Goal: Task Accomplishment & Management: Use online tool/utility

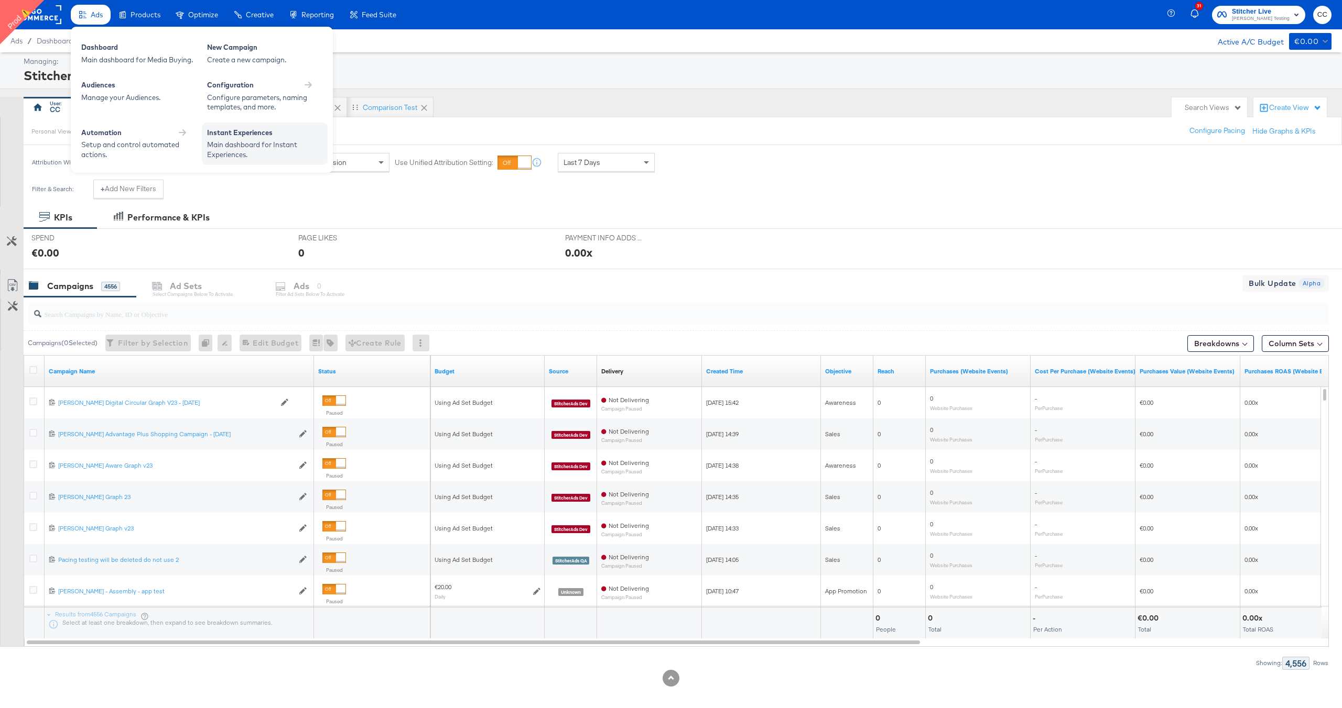
click at [269, 135] on div "Instant Experiences" at bounding box center [264, 134] width 115 height 13
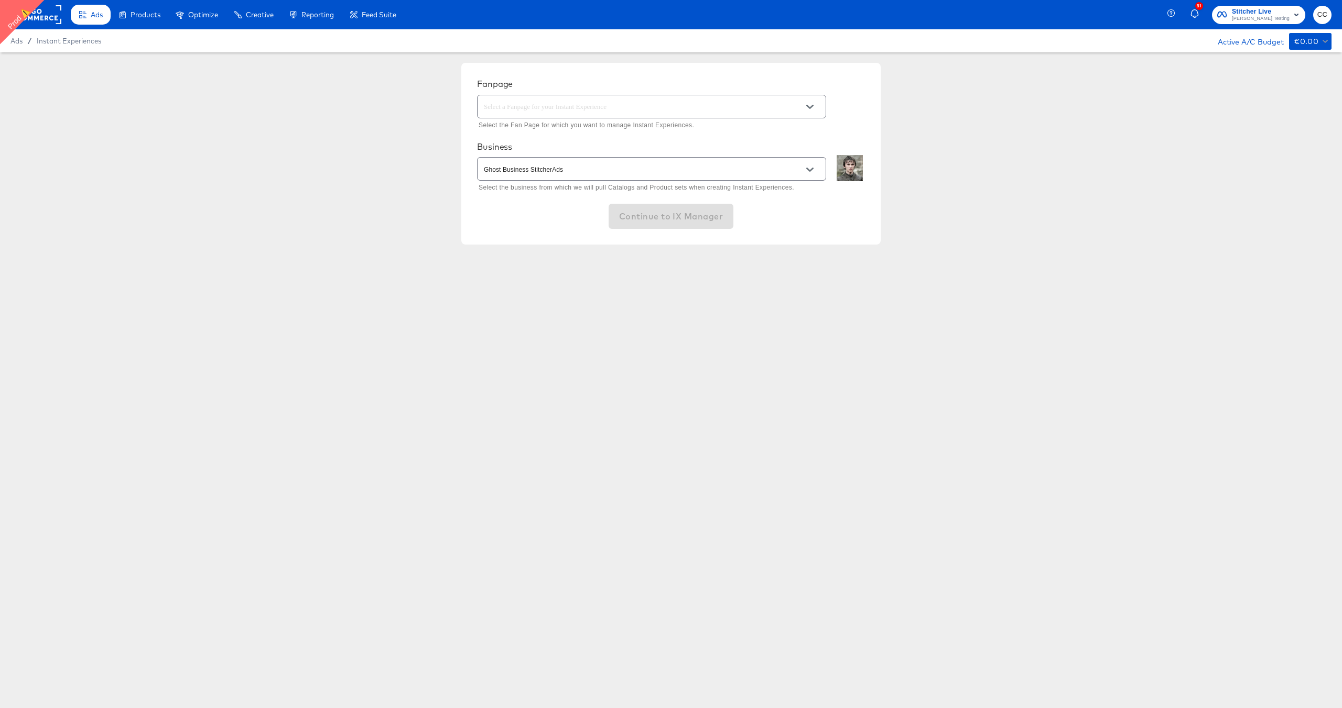
click at [653, 106] on input "text" at bounding box center [643, 107] width 323 height 12
click at [607, 133] on li "StitcherAds" at bounding box center [651, 134] width 348 height 19
type input "StitcherAds"
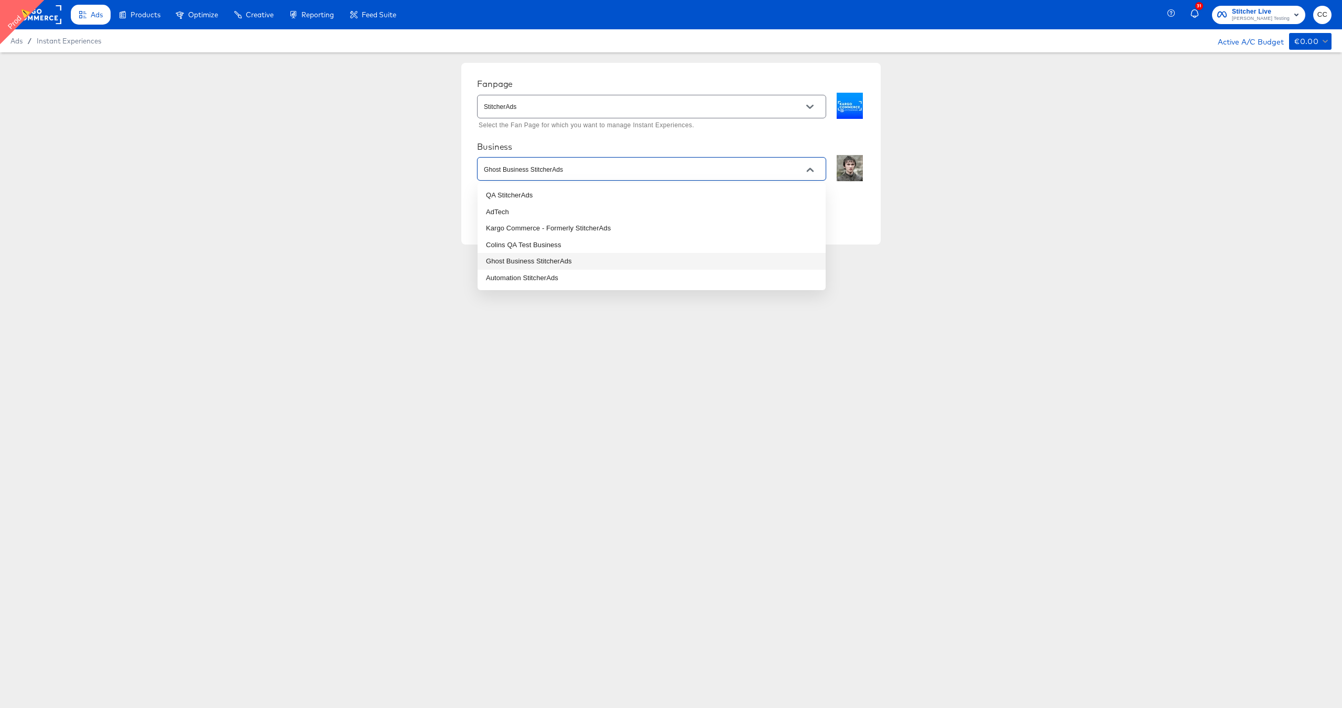
click at [754, 170] on input "Ghost Business StitcherAds" at bounding box center [643, 169] width 323 height 12
click at [629, 226] on li "Kargo Commerce - Formerly StitcherAds" at bounding box center [651, 228] width 348 height 17
type input "Kargo Commerce - Formerly StitcherAds"
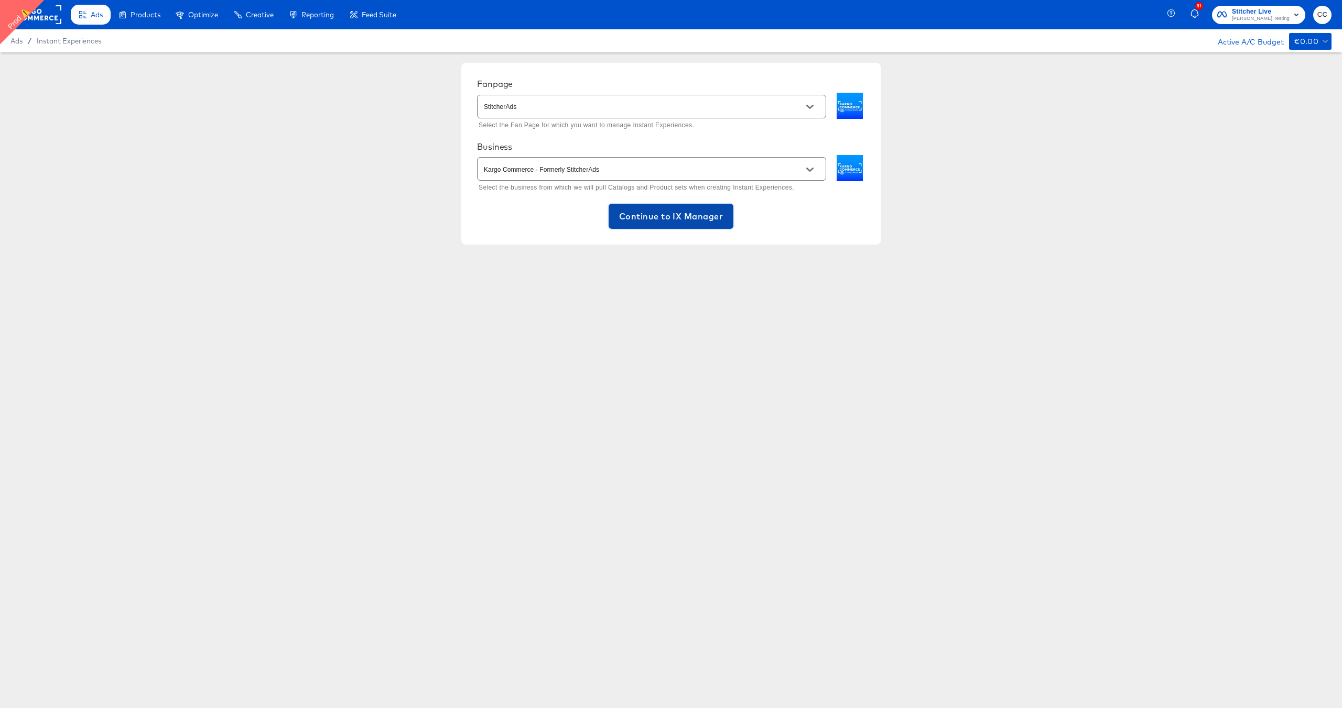
click at [682, 217] on span "Continue to IX Manager" at bounding box center [671, 216] width 104 height 15
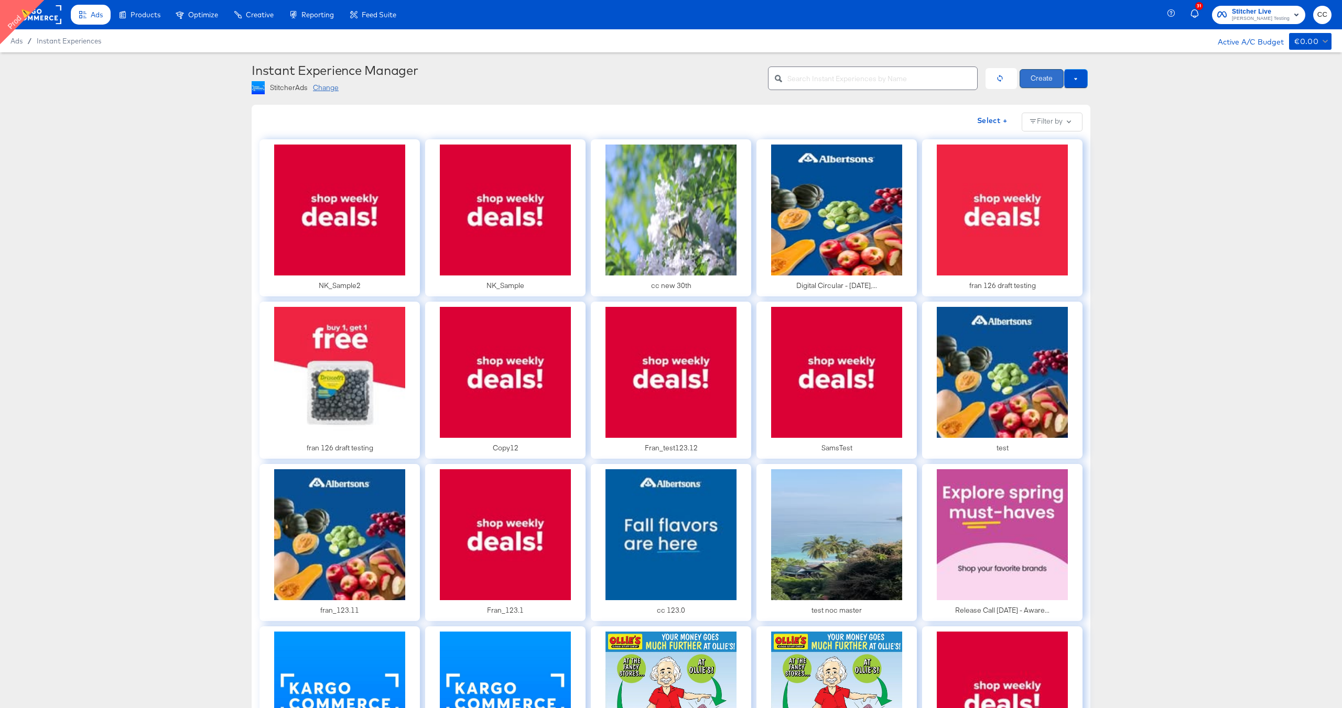
click at [1042, 81] on button "Create" at bounding box center [1041, 78] width 44 height 19
click at [1077, 78] on button at bounding box center [1075, 78] width 24 height 19
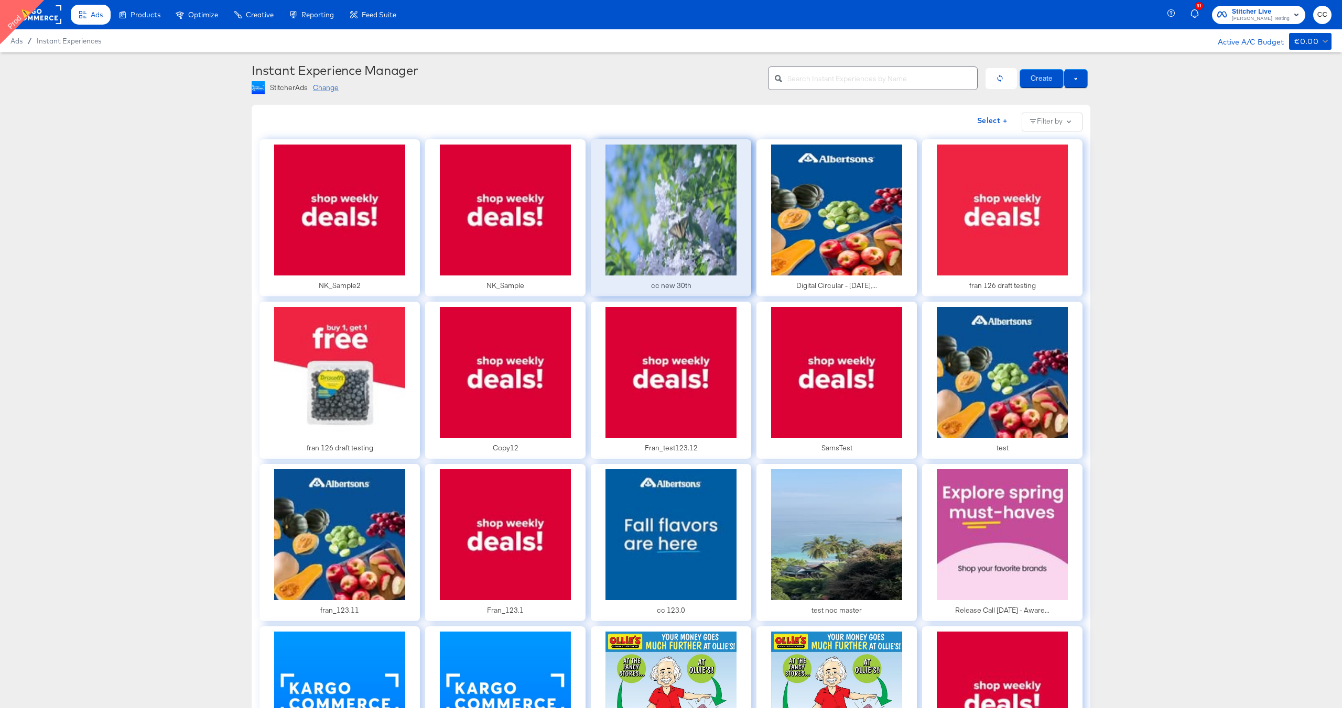
click at [693, 266] on div at bounding box center [671, 217] width 160 height 157
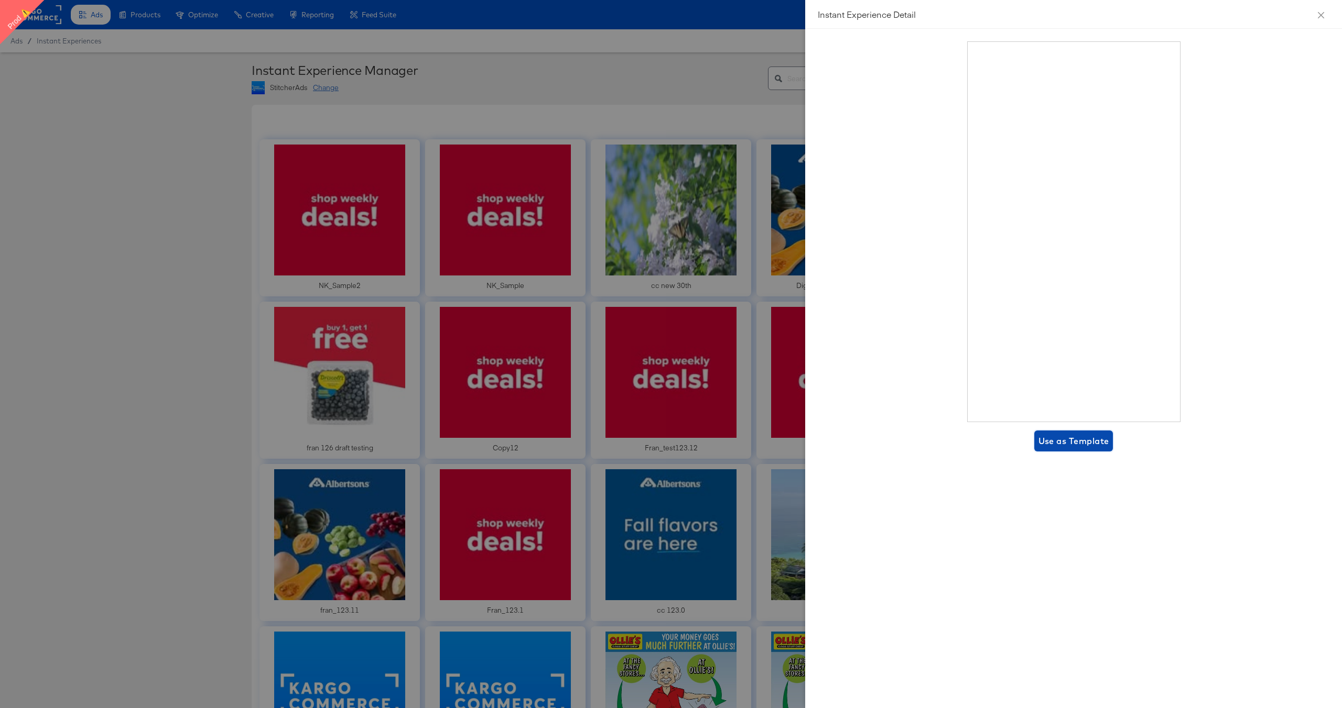
click at [1071, 444] on span "Use as Template" at bounding box center [1073, 441] width 71 height 15
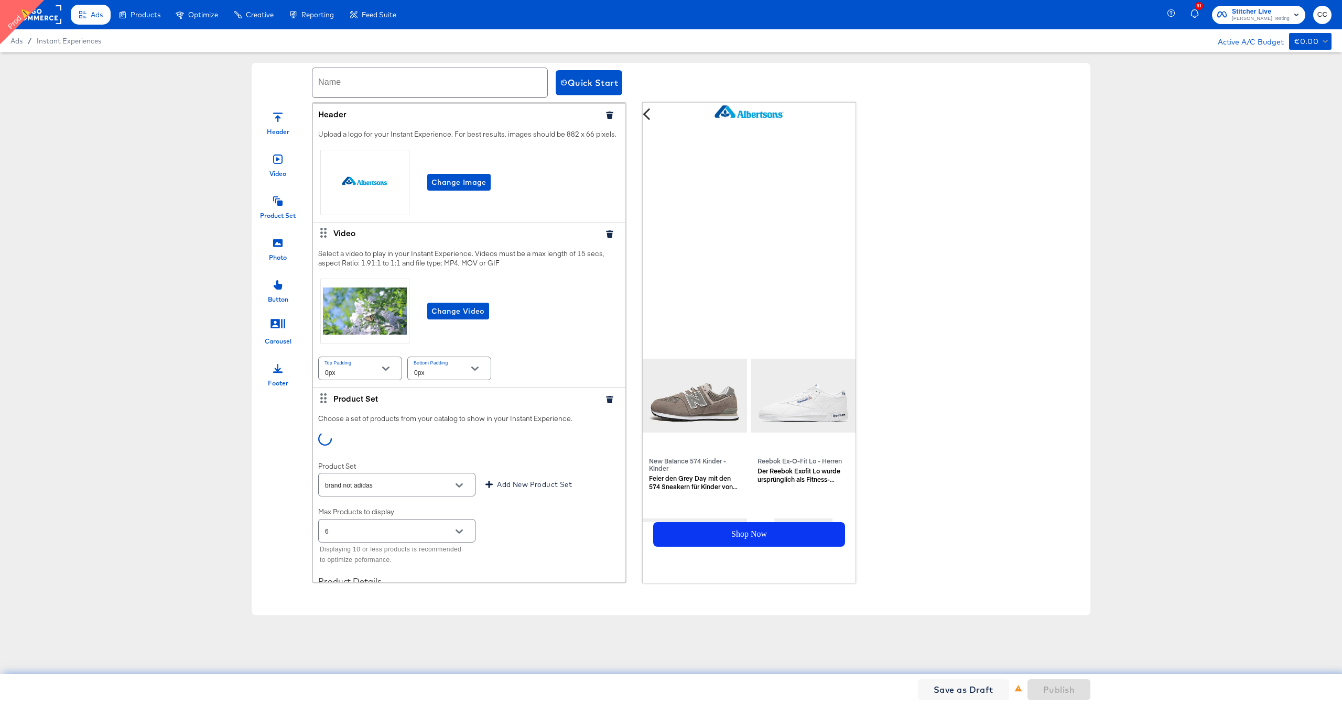
click at [350, 79] on input "text" at bounding box center [429, 82] width 235 height 29
type input "cc new 138.0"
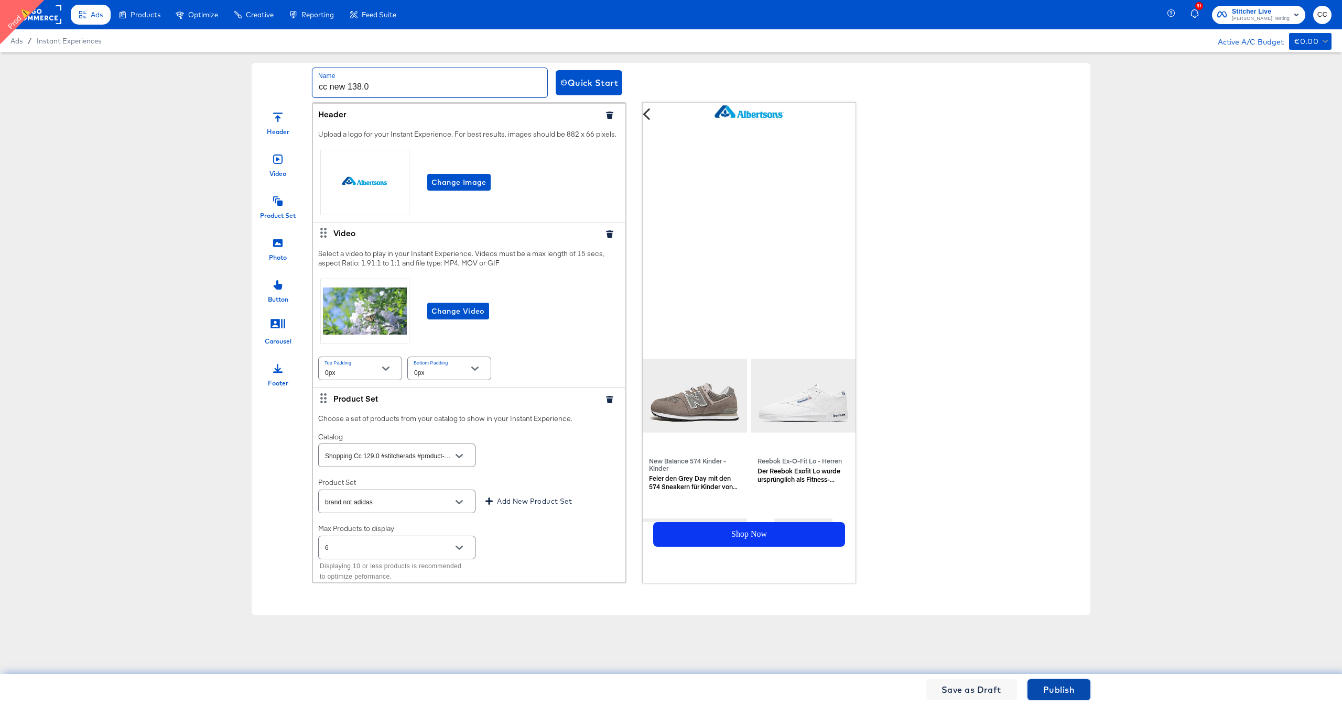
click at [1060, 690] on span "Publish" at bounding box center [1058, 690] width 31 height 15
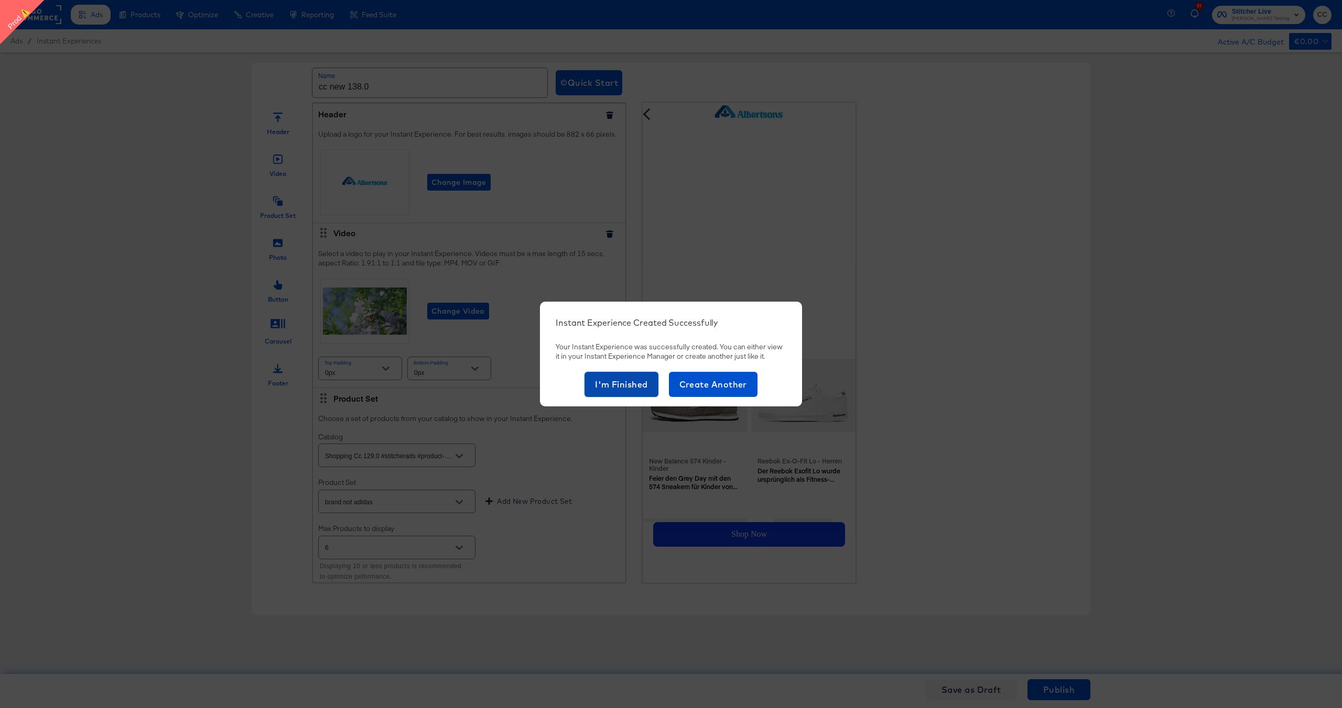
click at [612, 384] on span "I'm Finished" at bounding box center [621, 384] width 53 height 15
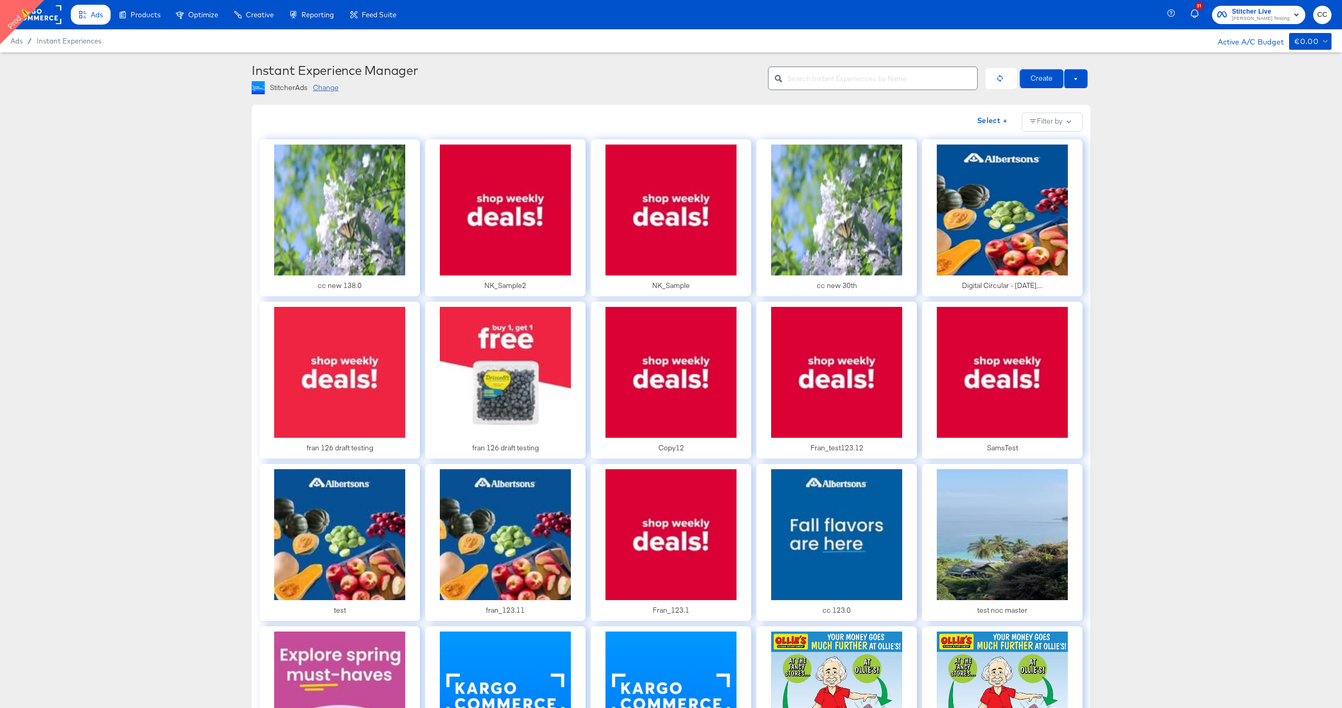
click at [811, 76] on input "text" at bounding box center [882, 74] width 190 height 23
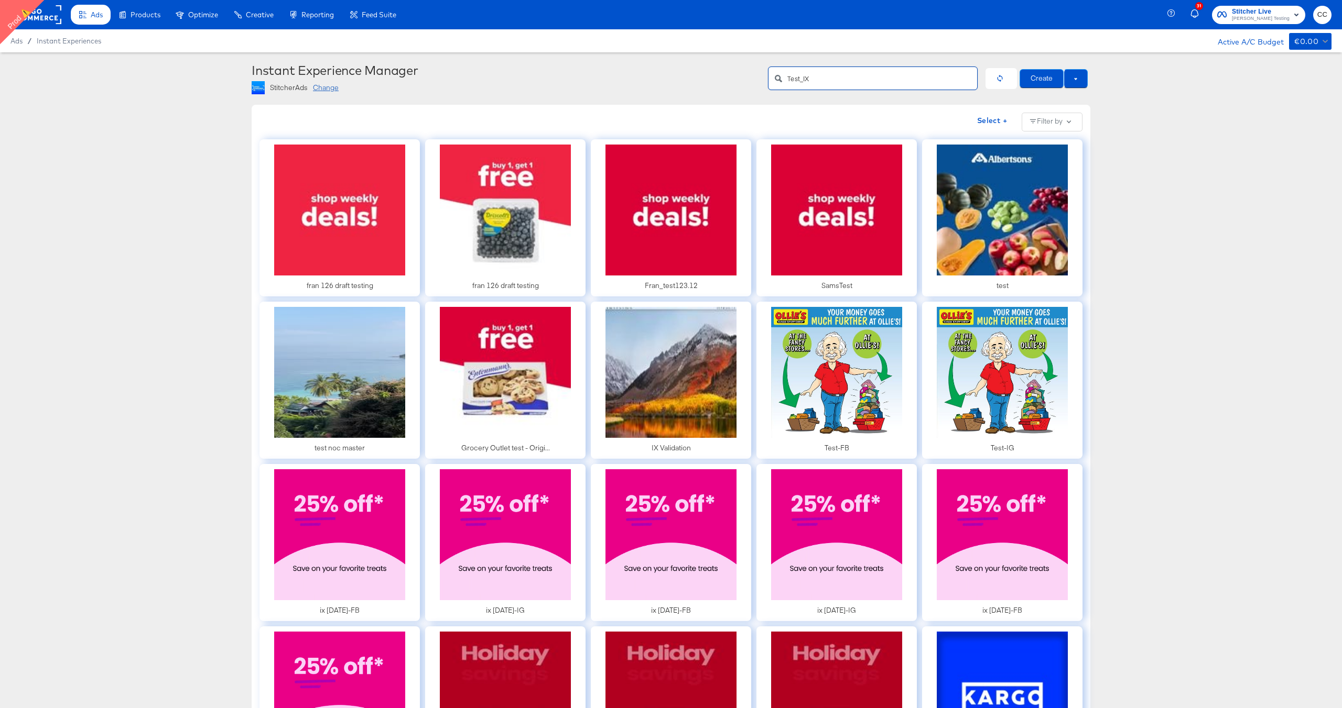
type input "Test_IX"
click at [47, 16] on rect at bounding box center [37, 14] width 48 height 19
click at [53, 16] on rect at bounding box center [37, 14] width 48 height 19
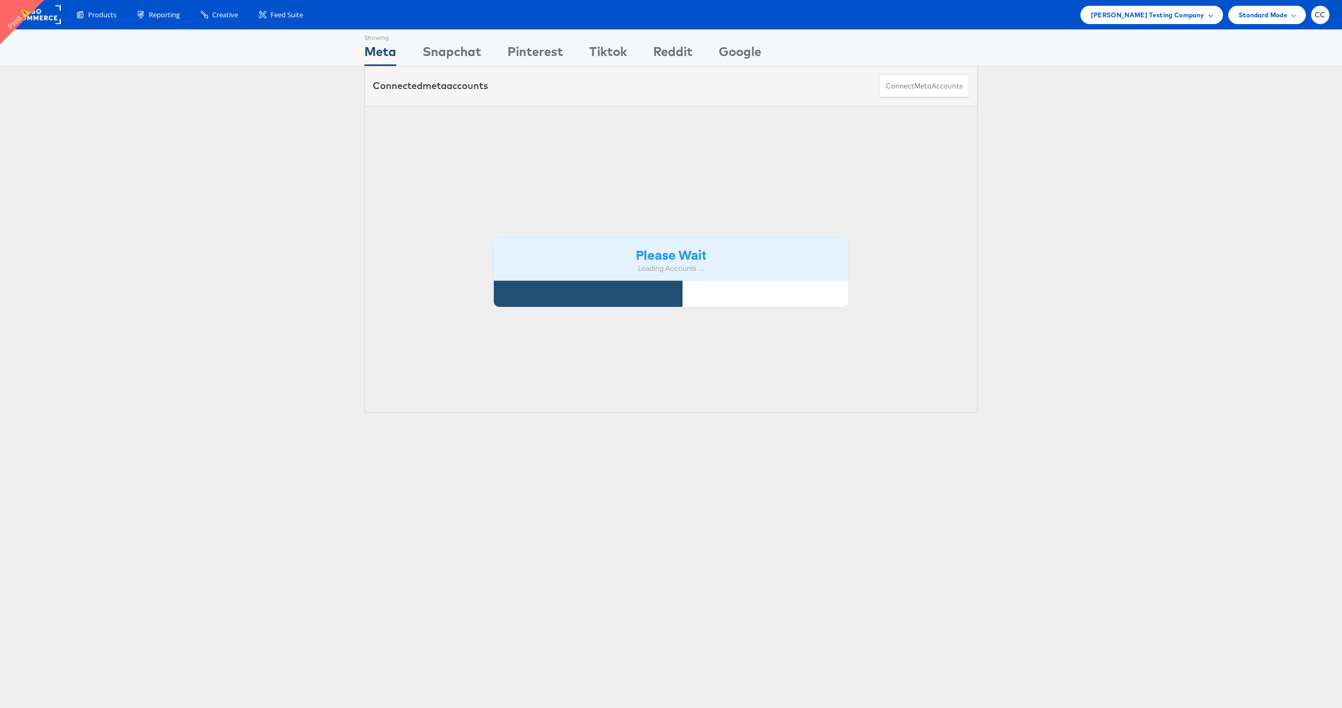
click at [1205, 16] on div "Colin Clarke Testing Company" at bounding box center [1152, 14] width 122 height 11
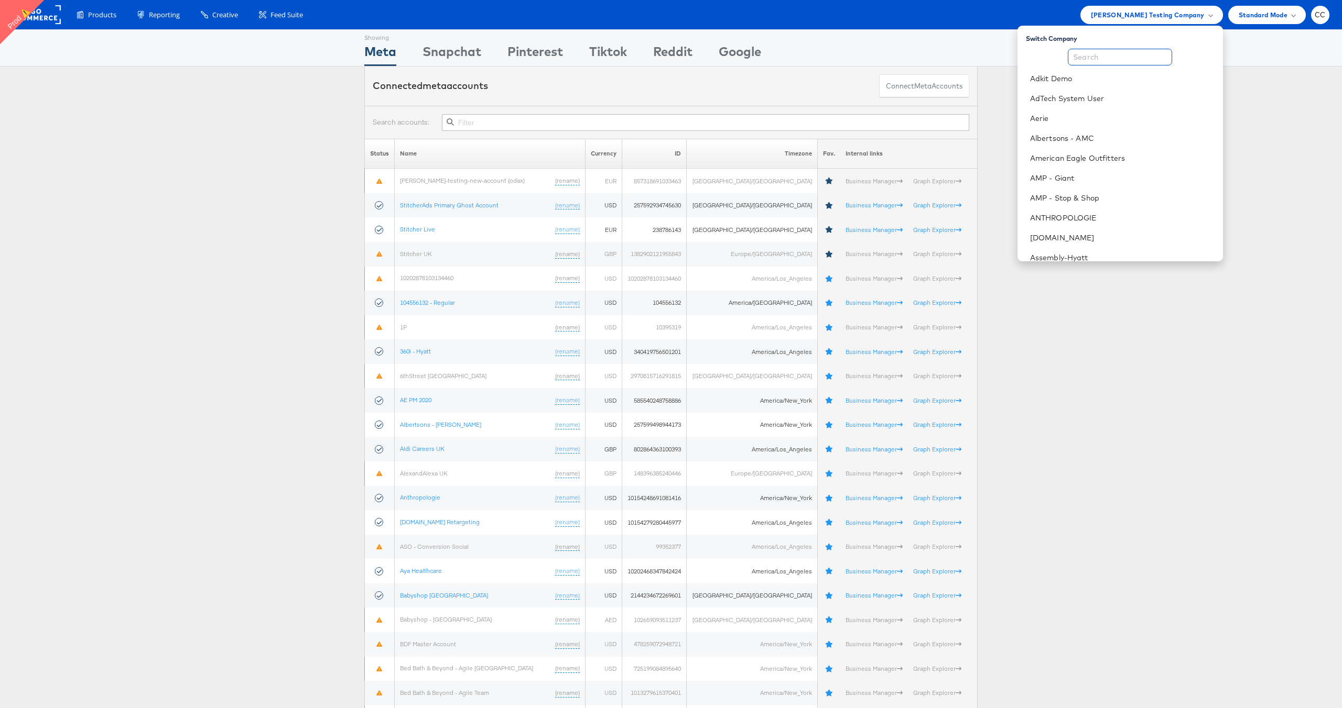
click at [1124, 56] on input "text" at bounding box center [1119, 57] width 104 height 17
type input "m"
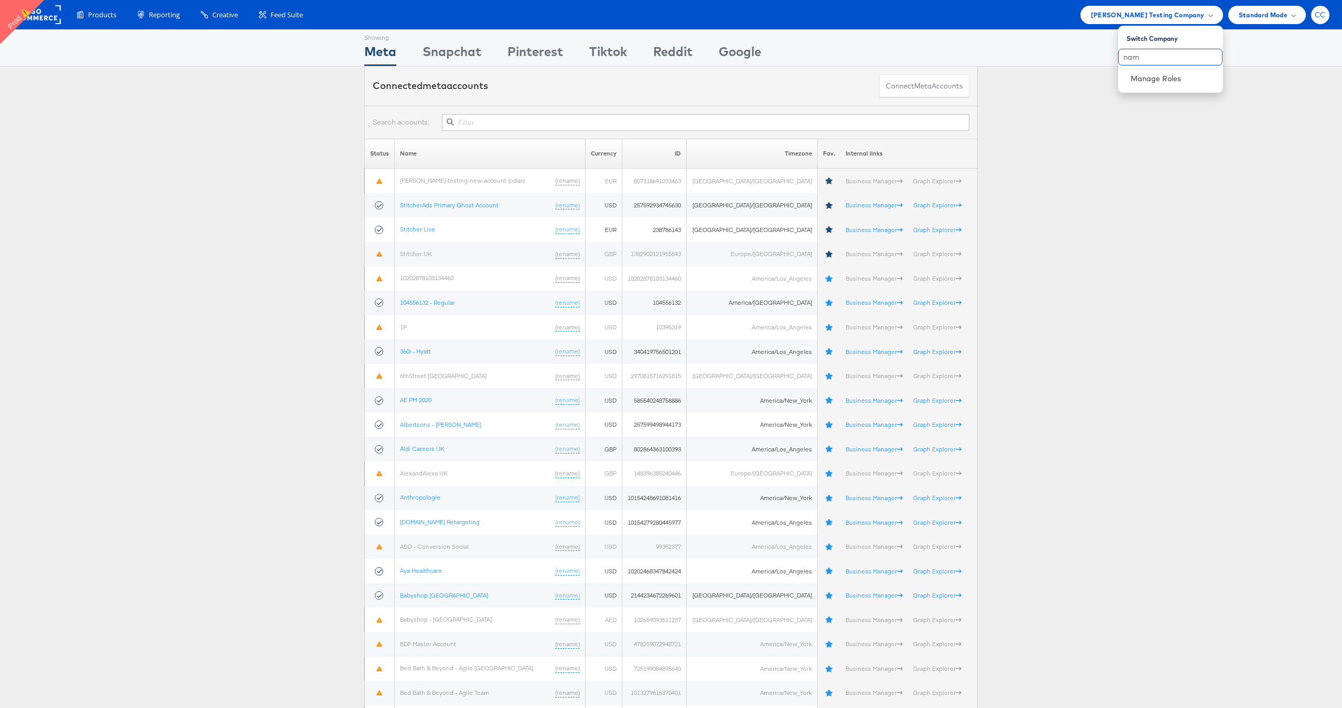
type input "nam"
click at [1319, 19] on div "CC" at bounding box center [1320, 15] width 18 height 18
click at [1276, 118] on link "Internal Dashboard" at bounding box center [1276, 120] width 90 height 10
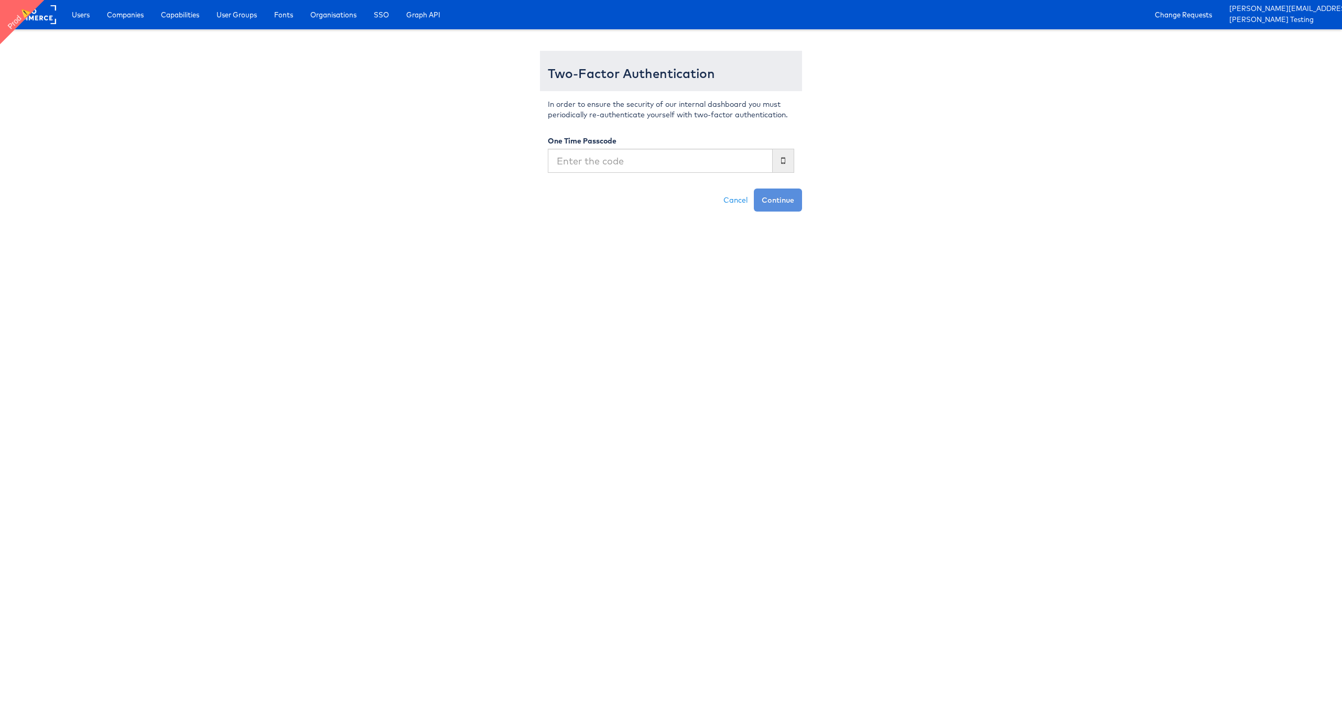
click at [647, 157] on input "text" at bounding box center [660, 161] width 225 height 24
type input "908405"
click at [782, 202] on button "Continue" at bounding box center [778, 200] width 48 height 23
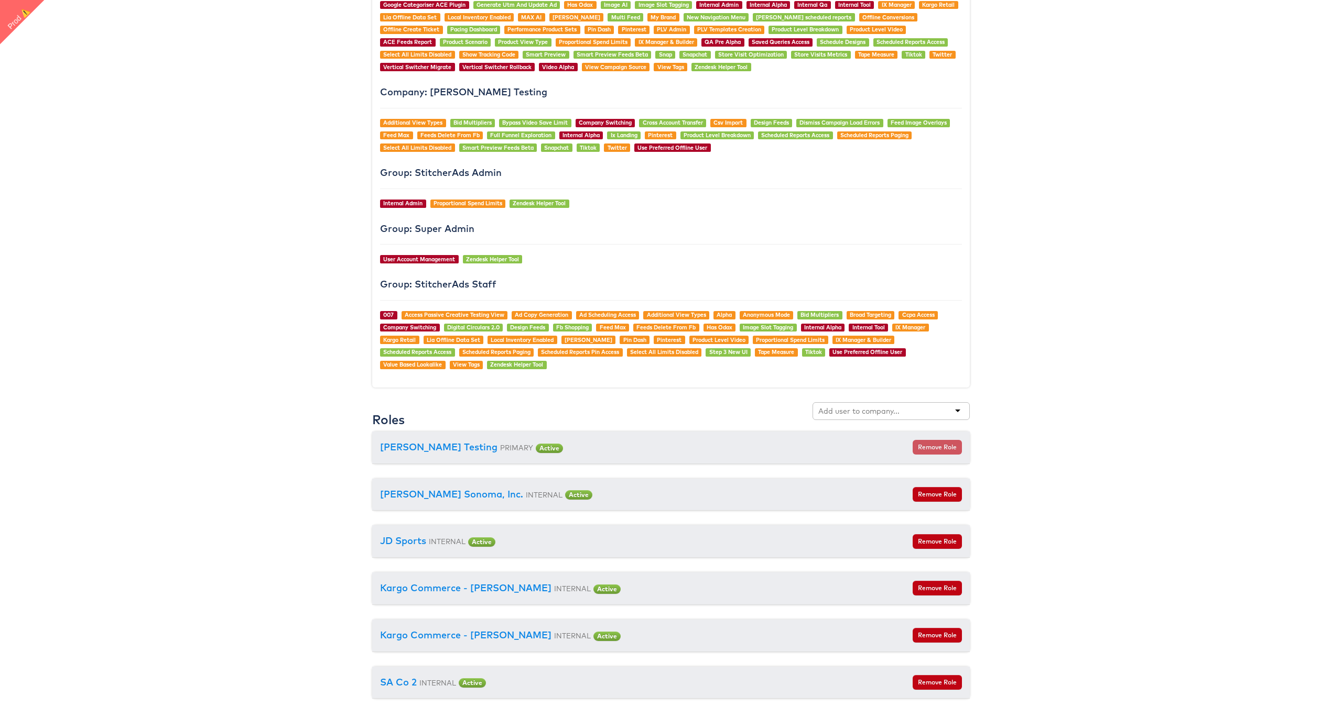
scroll to position [1028, 0]
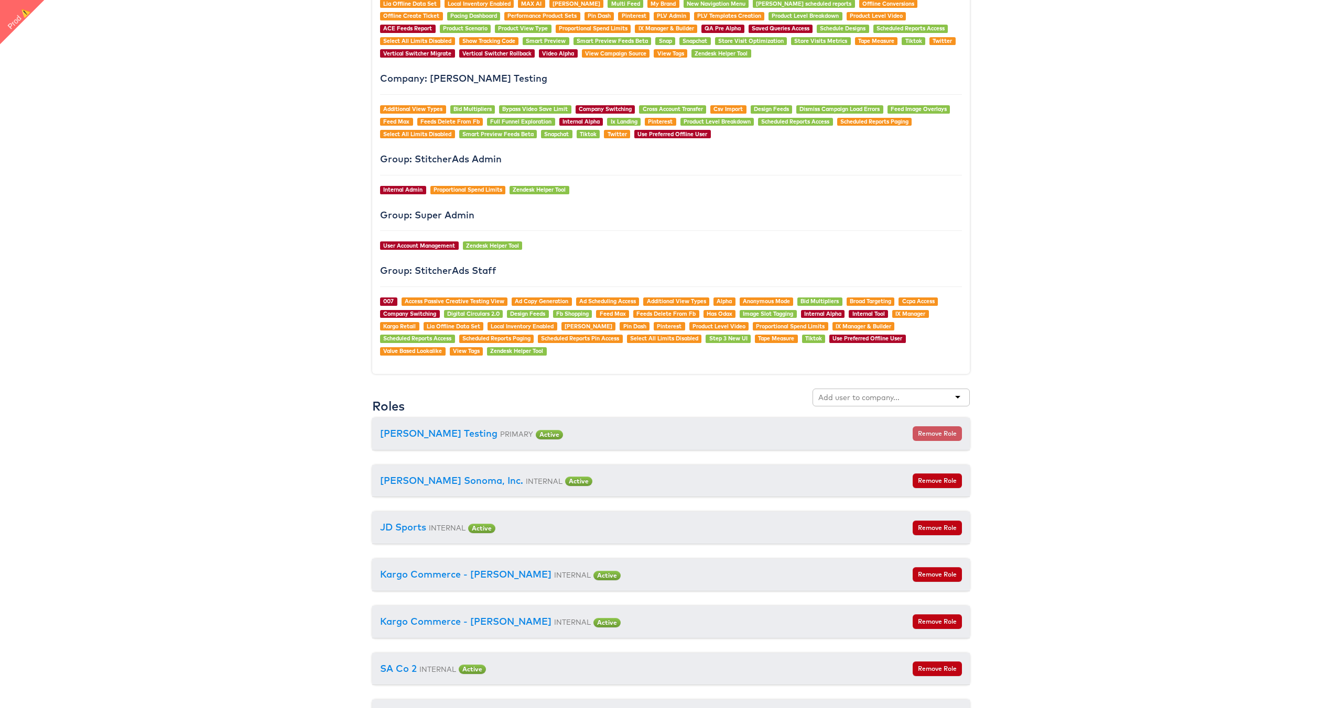
click at [896, 400] on input "text" at bounding box center [859, 398] width 83 height 10
type input "[PERSON_NAME]"
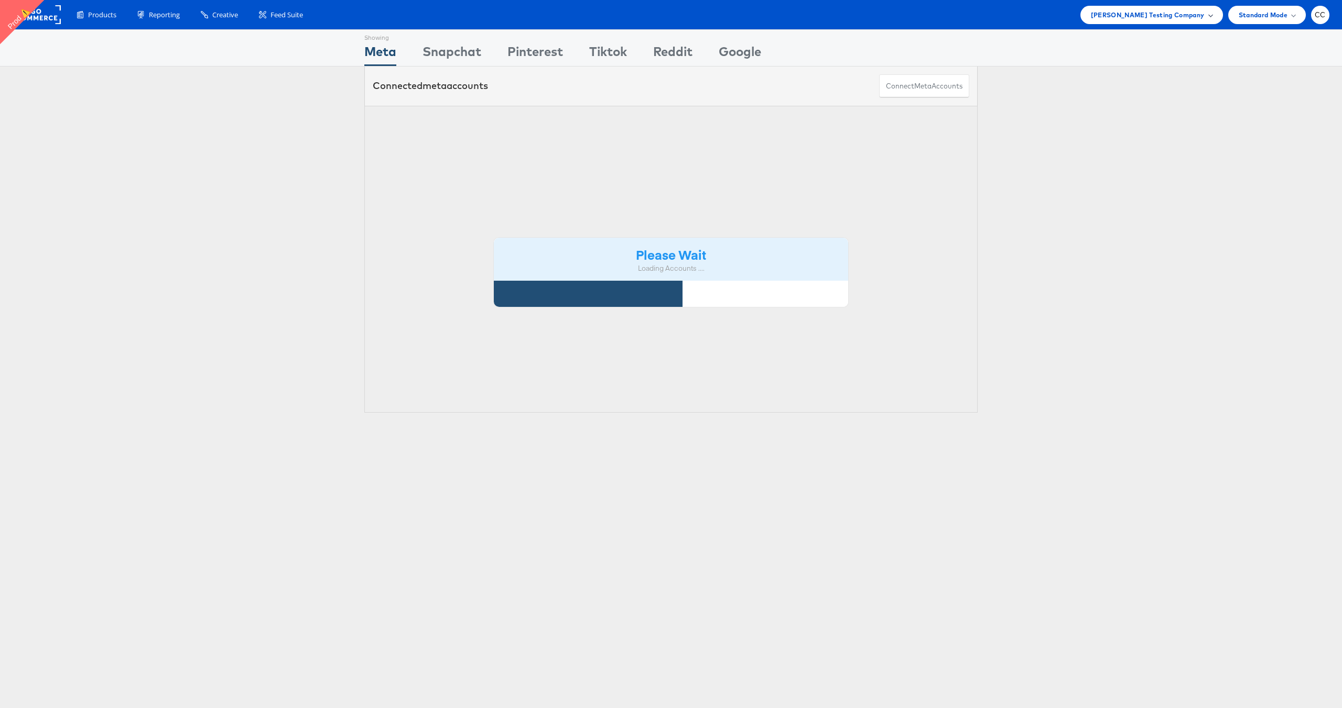
click at [1203, 11] on span "[PERSON_NAME] Testing Company" at bounding box center [1148, 14] width 114 height 11
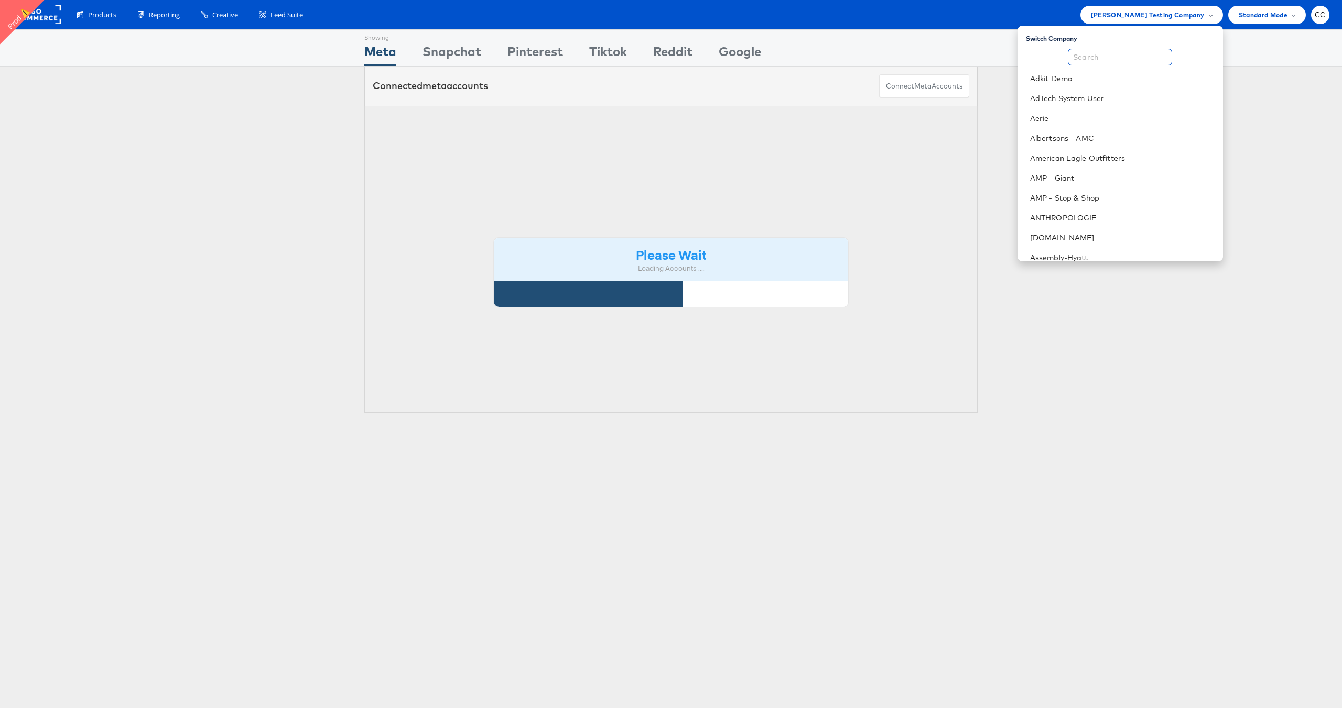
click at [1102, 54] on input "text" at bounding box center [1119, 57] width 104 height 17
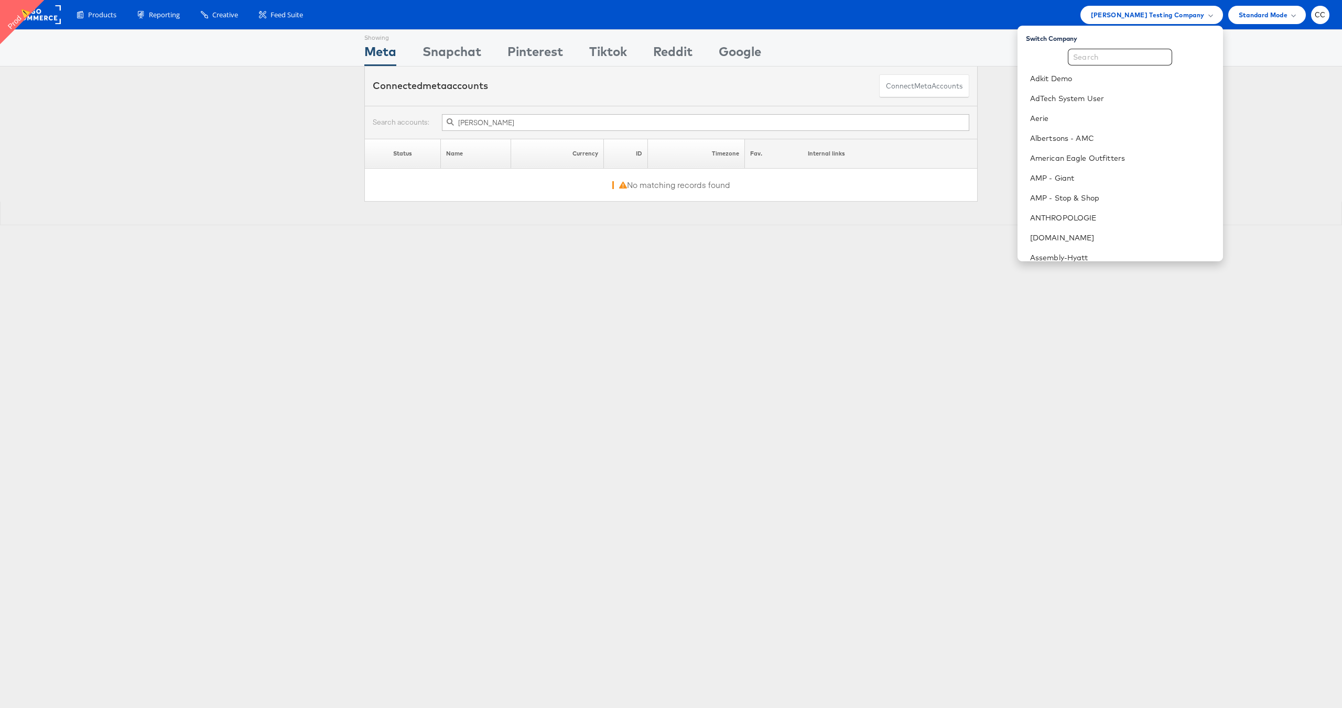
type input "namit"
click at [1102, 54] on input "text" at bounding box center [1119, 57] width 104 height 17
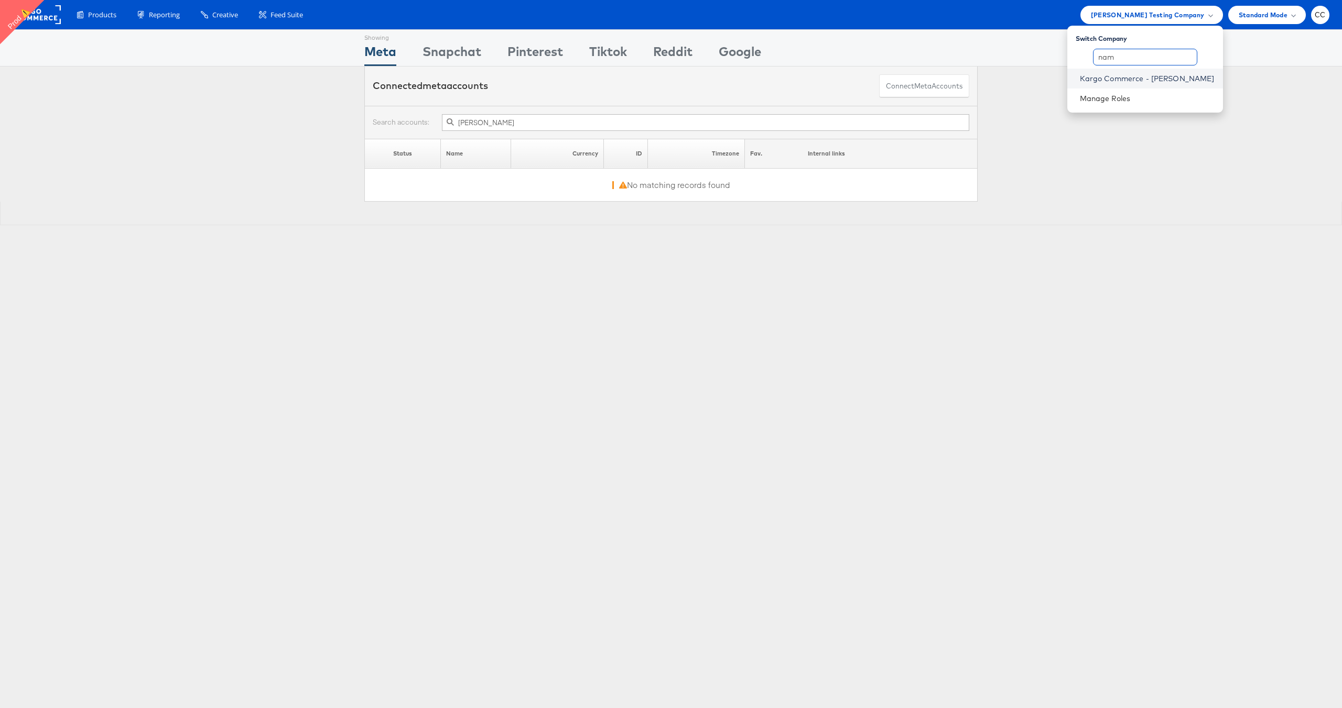
type input "nam"
click at [1142, 79] on link "Kargo Commerce - [PERSON_NAME]" at bounding box center [1147, 78] width 135 height 10
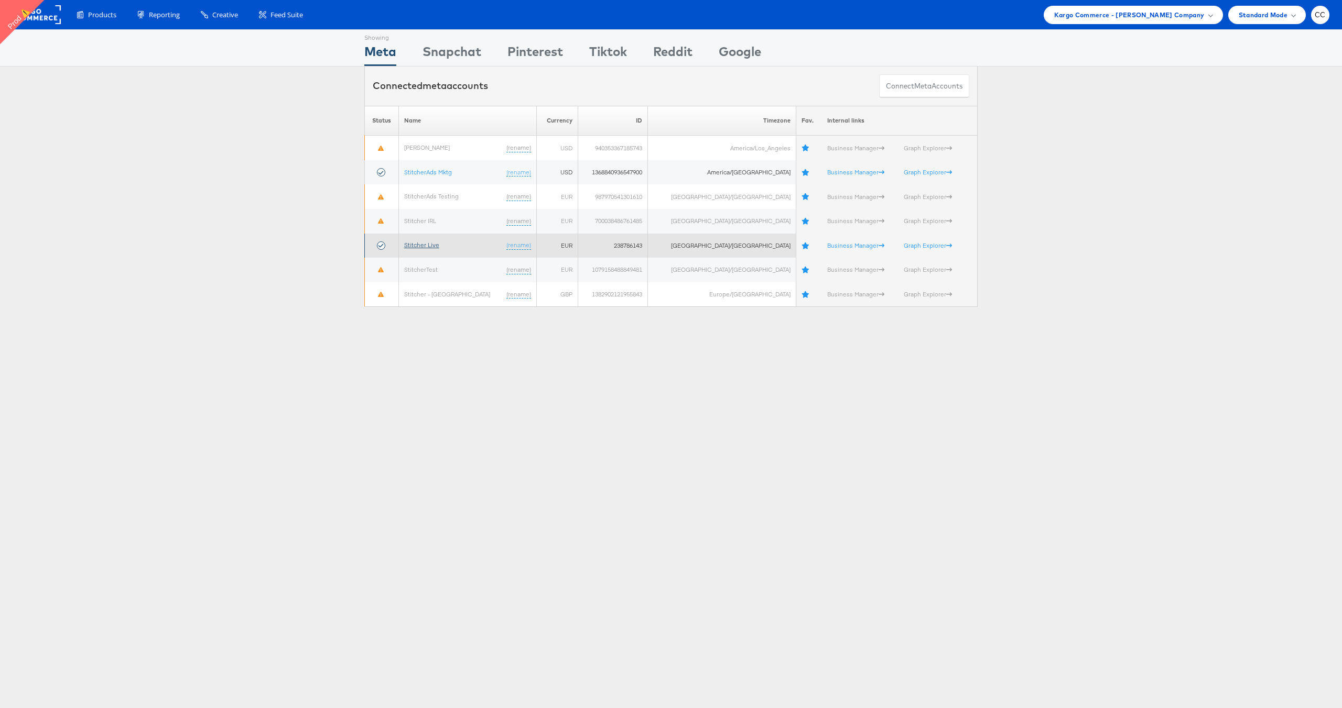
click at [433, 242] on link "Stitcher Live" at bounding box center [421, 245] width 35 height 8
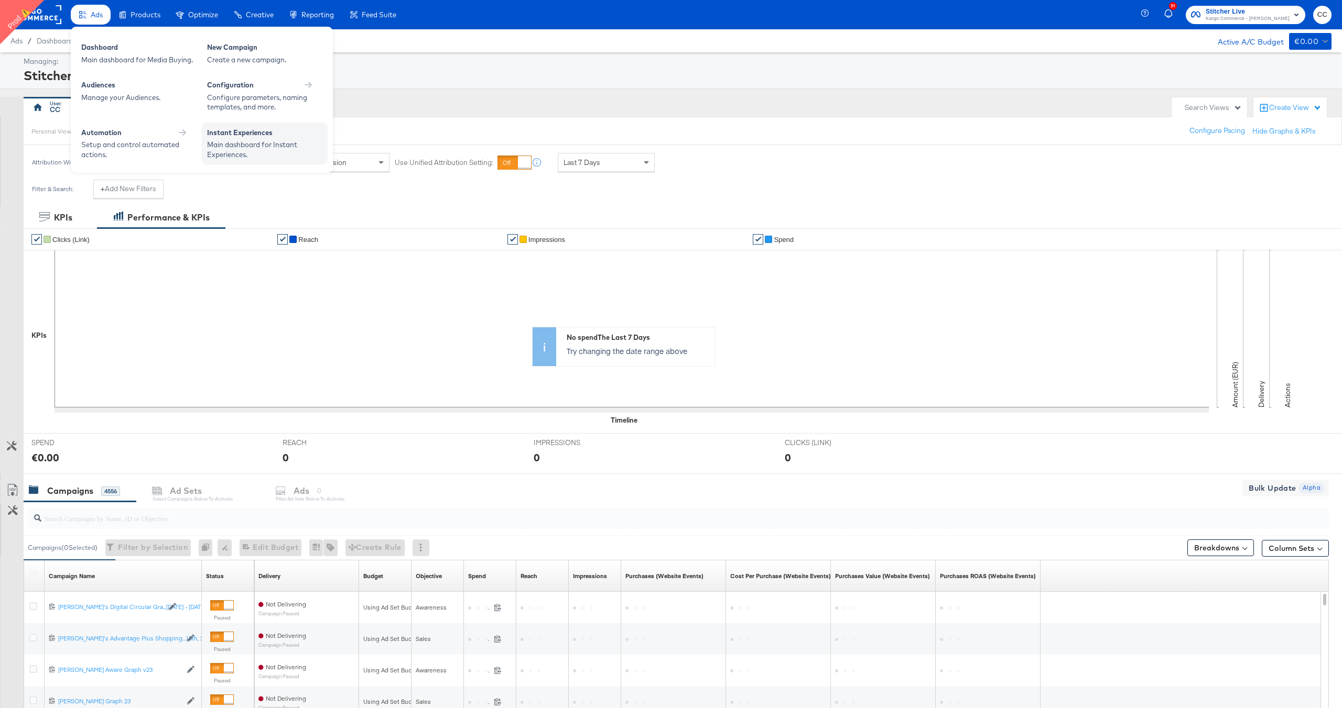
click at [267, 138] on div "Instant Experiences" at bounding box center [264, 134] width 115 height 13
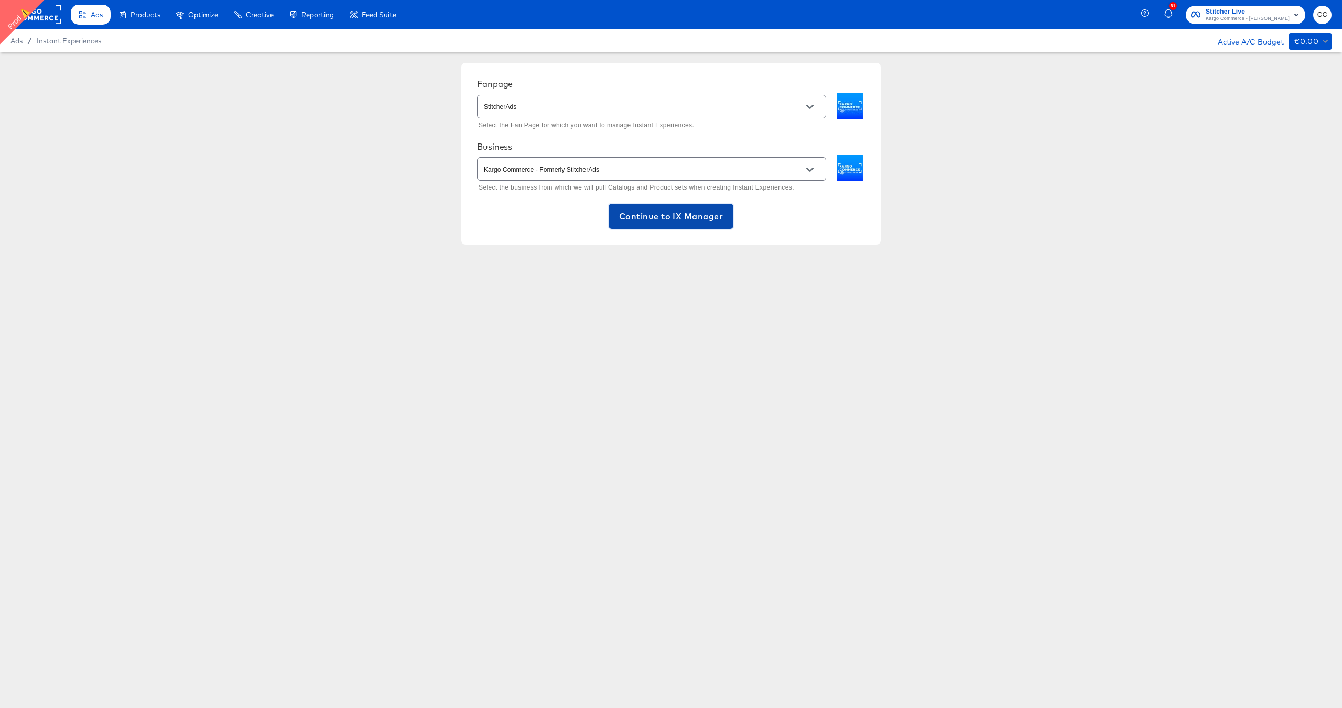
click at [681, 220] on span "Continue to IX Manager" at bounding box center [671, 216] width 104 height 15
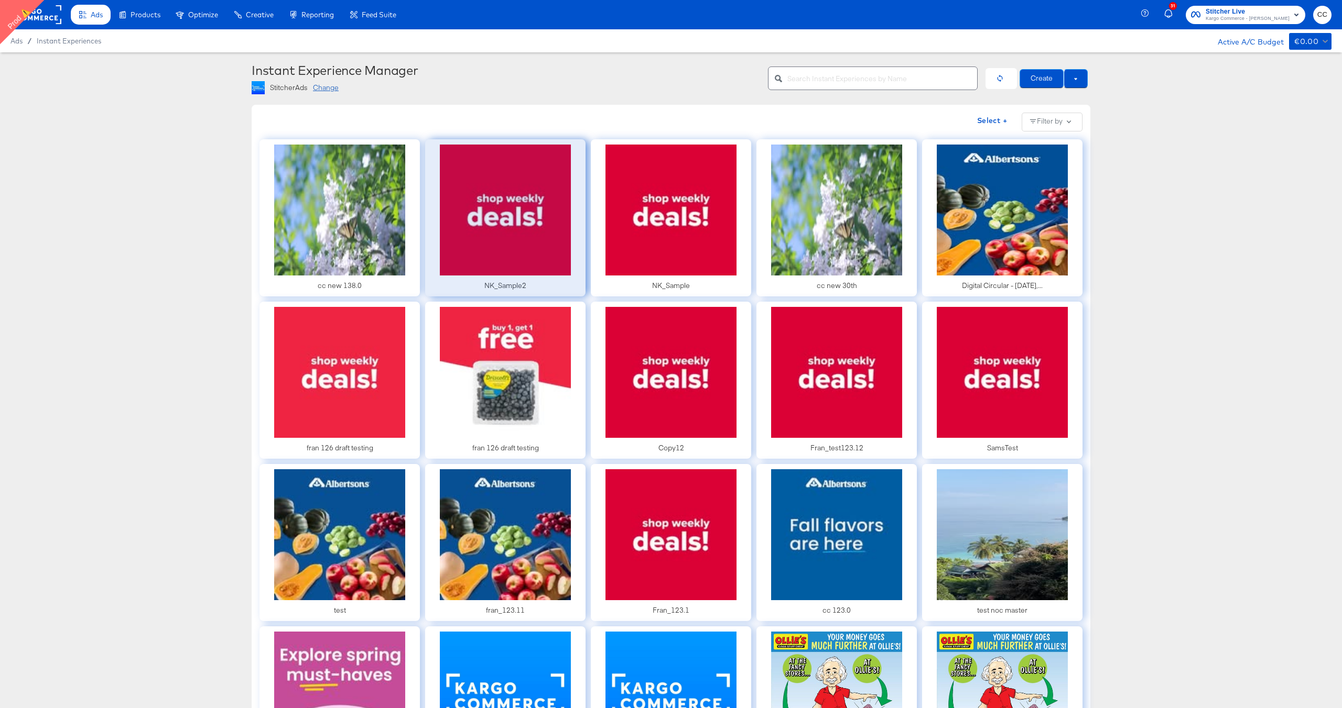
click at [522, 272] on div at bounding box center [505, 217] width 160 height 157
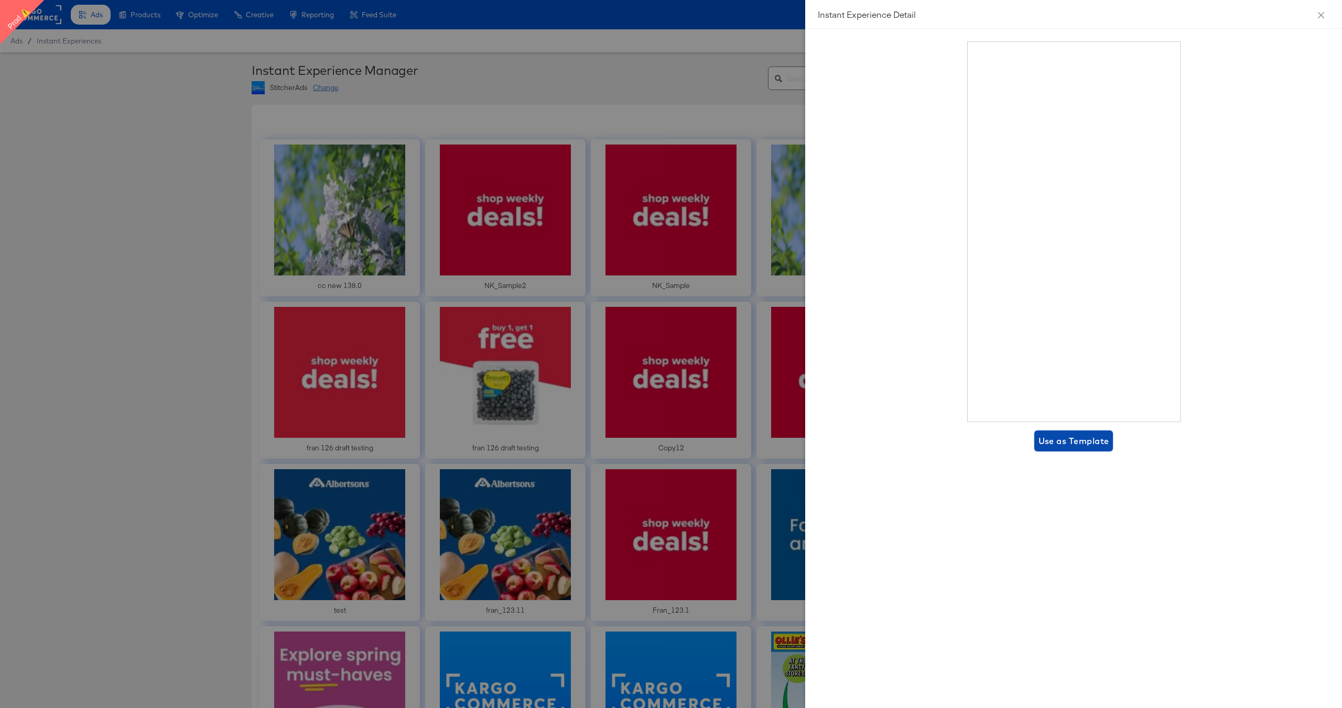
click at [1083, 439] on span "Use as Template" at bounding box center [1073, 441] width 71 height 15
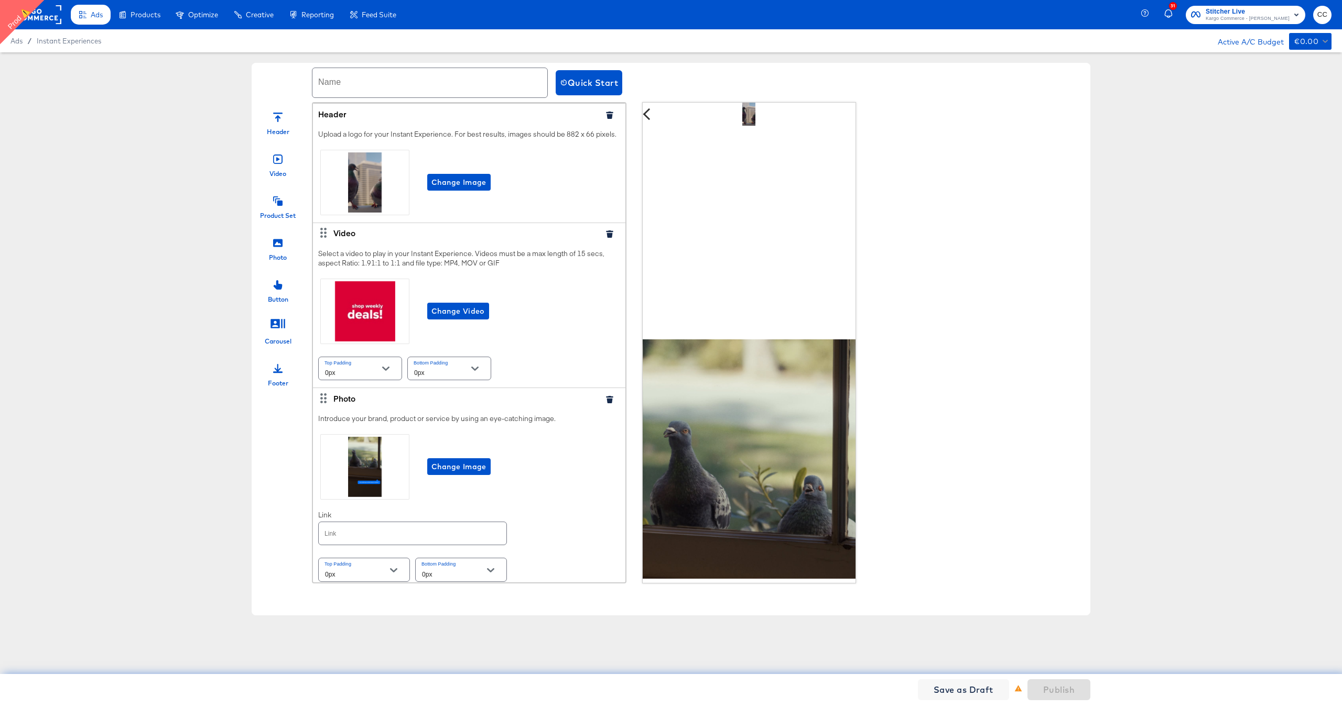
click at [612, 117] on icon "button" at bounding box center [609, 115] width 7 height 7
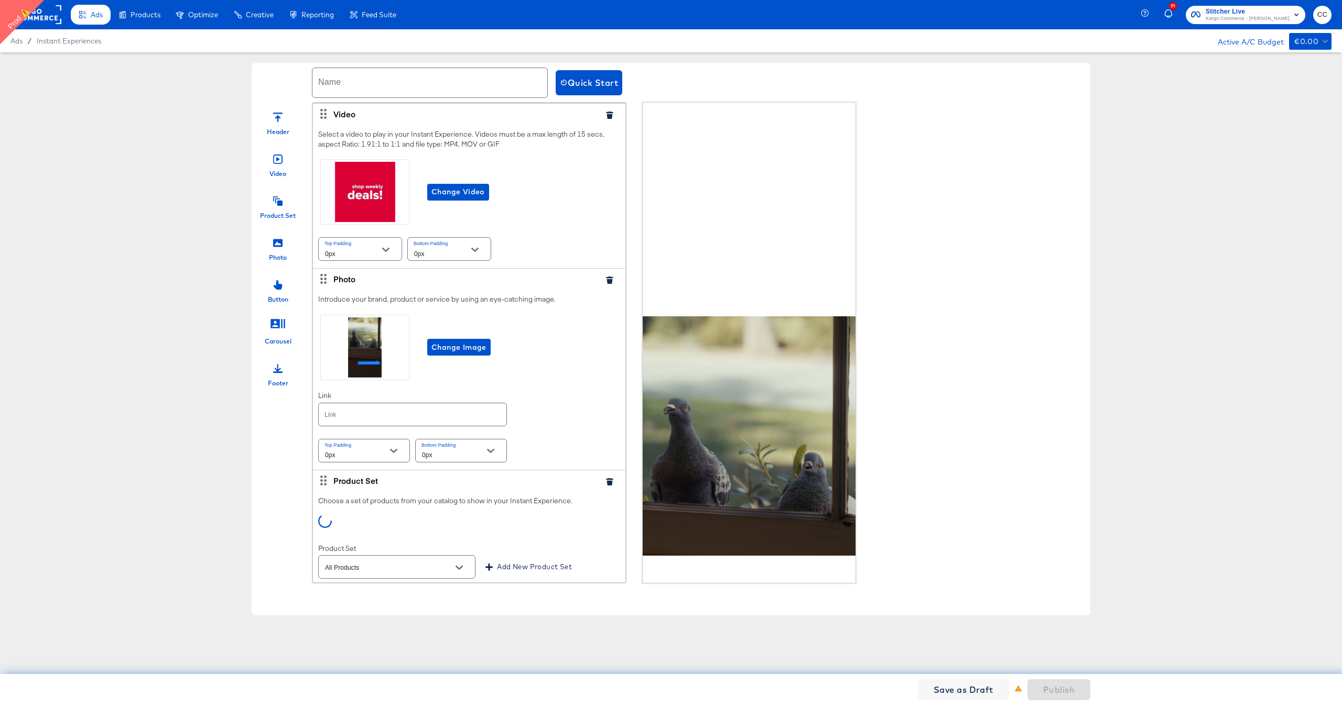
click at [612, 116] on icon "button" at bounding box center [609, 115] width 7 height 7
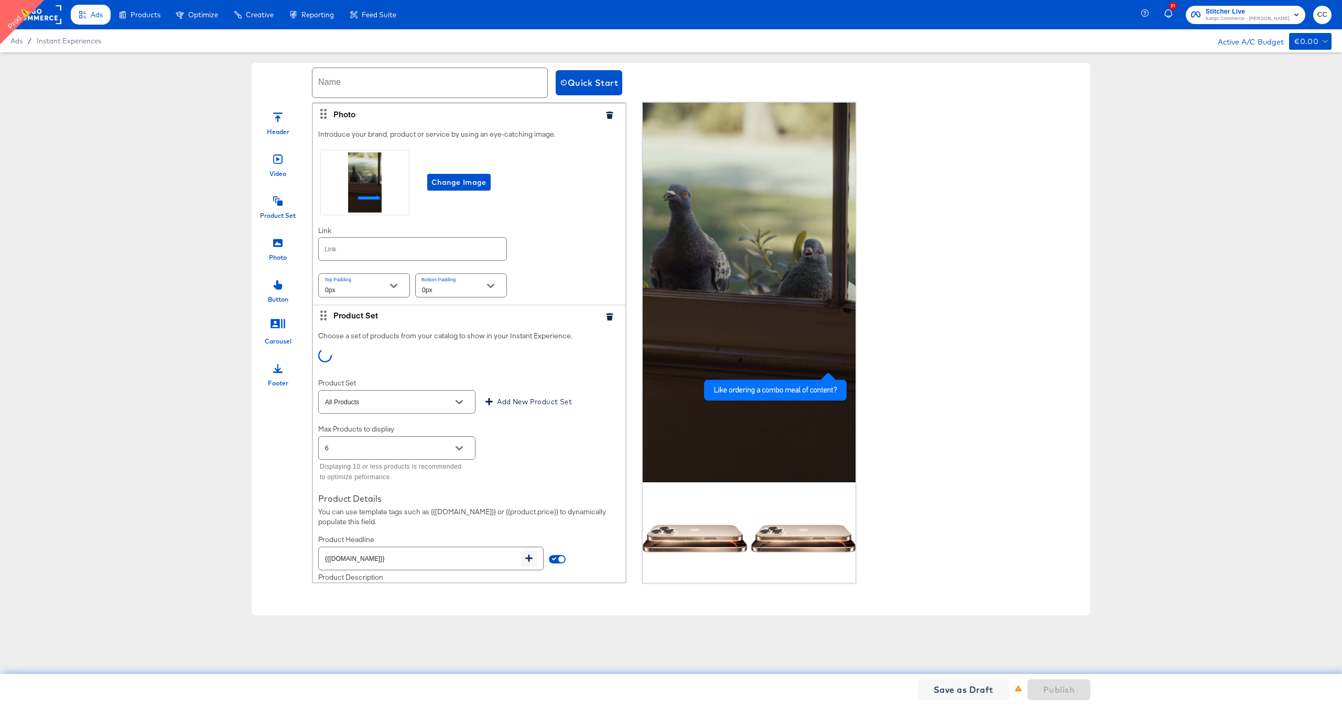
click at [460, 452] on icon "Open" at bounding box center [458, 448] width 7 height 7
click at [387, 213] on li "4" at bounding box center [397, 213] width 156 height 17
type input "4"
click at [462, 183] on span "Change Image" at bounding box center [458, 182] width 55 height 13
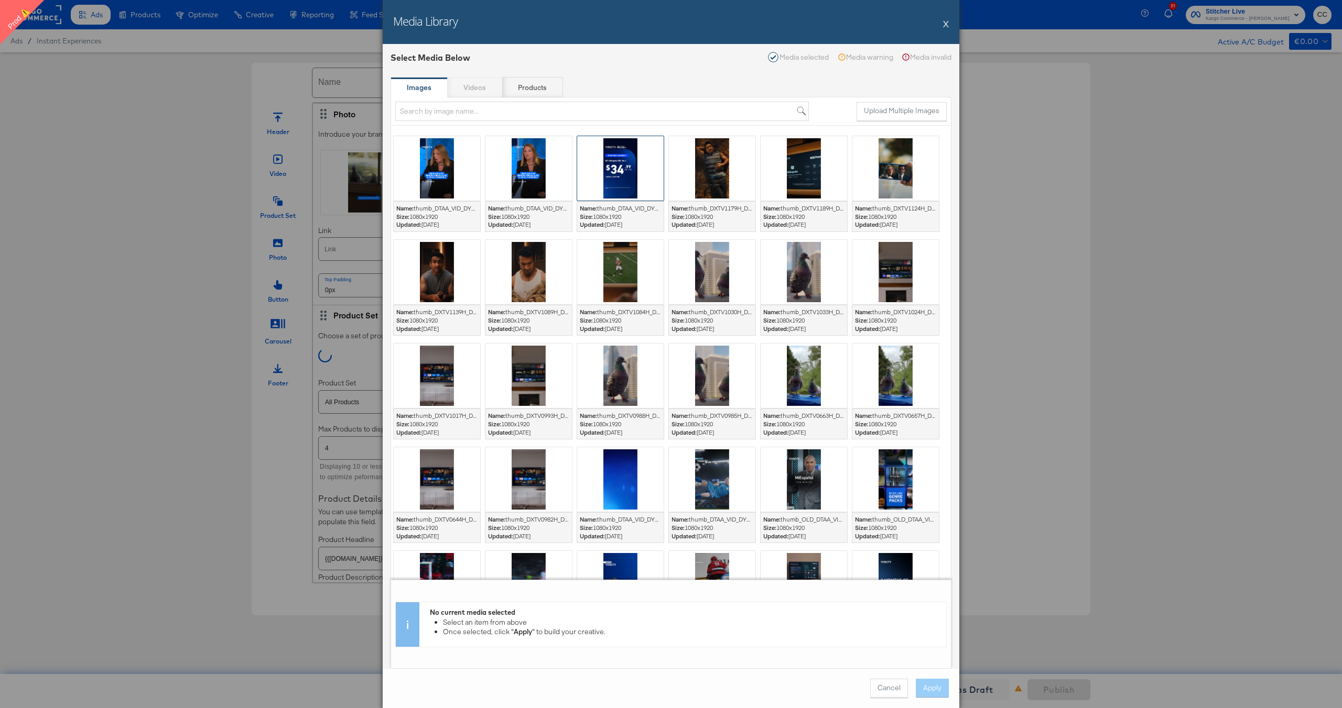
click at [625, 179] on div at bounding box center [620, 168] width 86 height 64
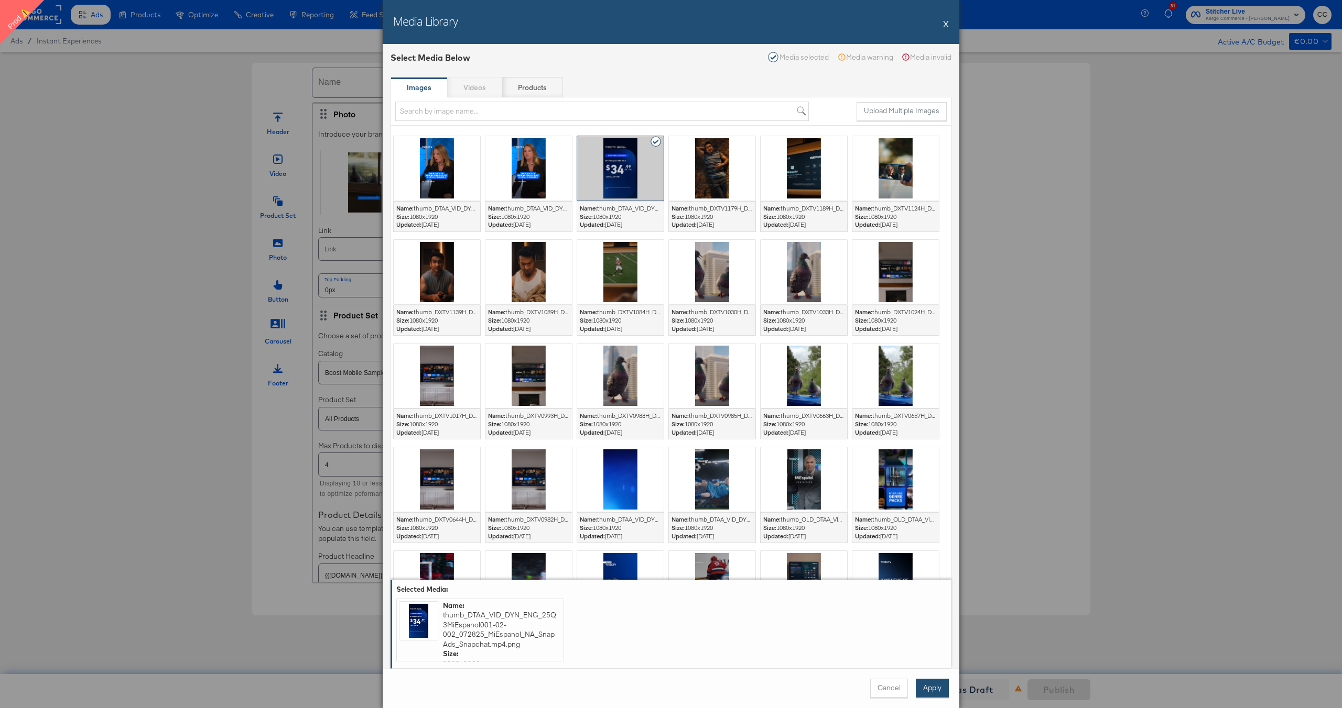
click at [934, 685] on button "Apply" at bounding box center [931, 688] width 33 height 19
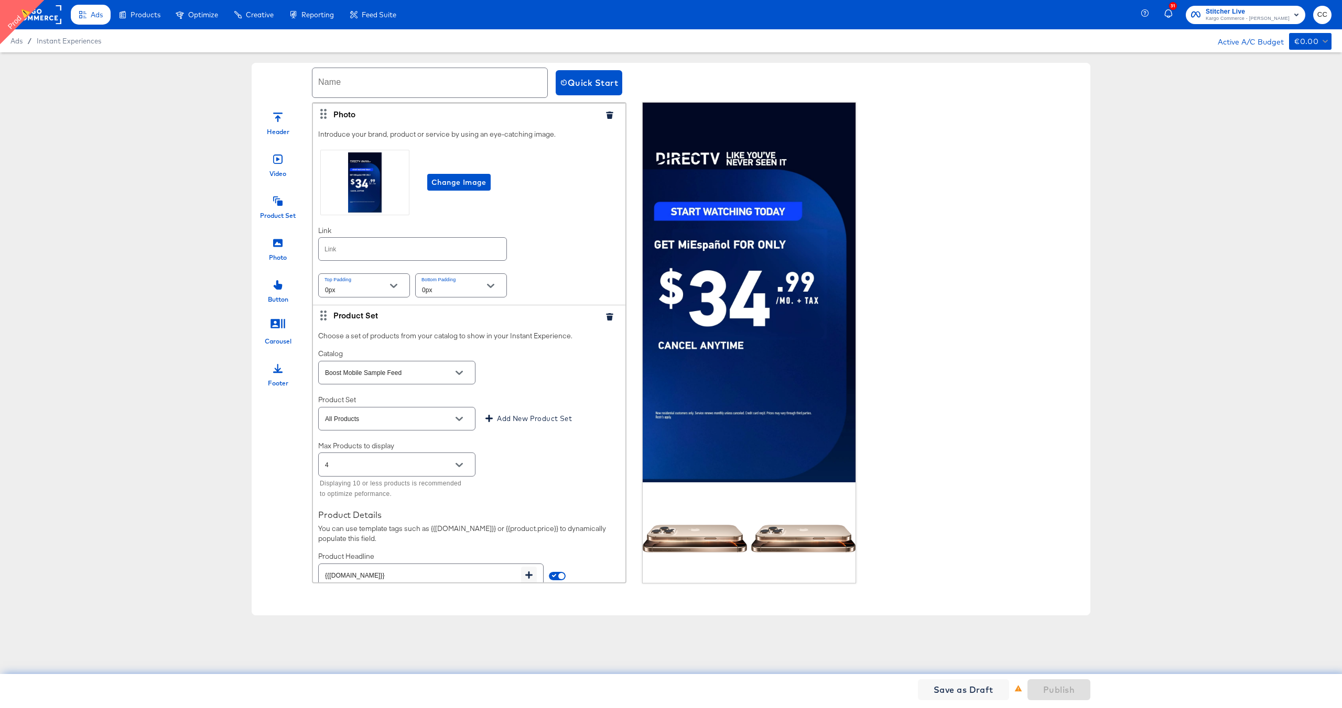
click at [408, 91] on input "text" at bounding box center [429, 82] width 235 height 29
type input "CC_IX_Test"
click at [1063, 692] on span "Publish" at bounding box center [1058, 690] width 31 height 15
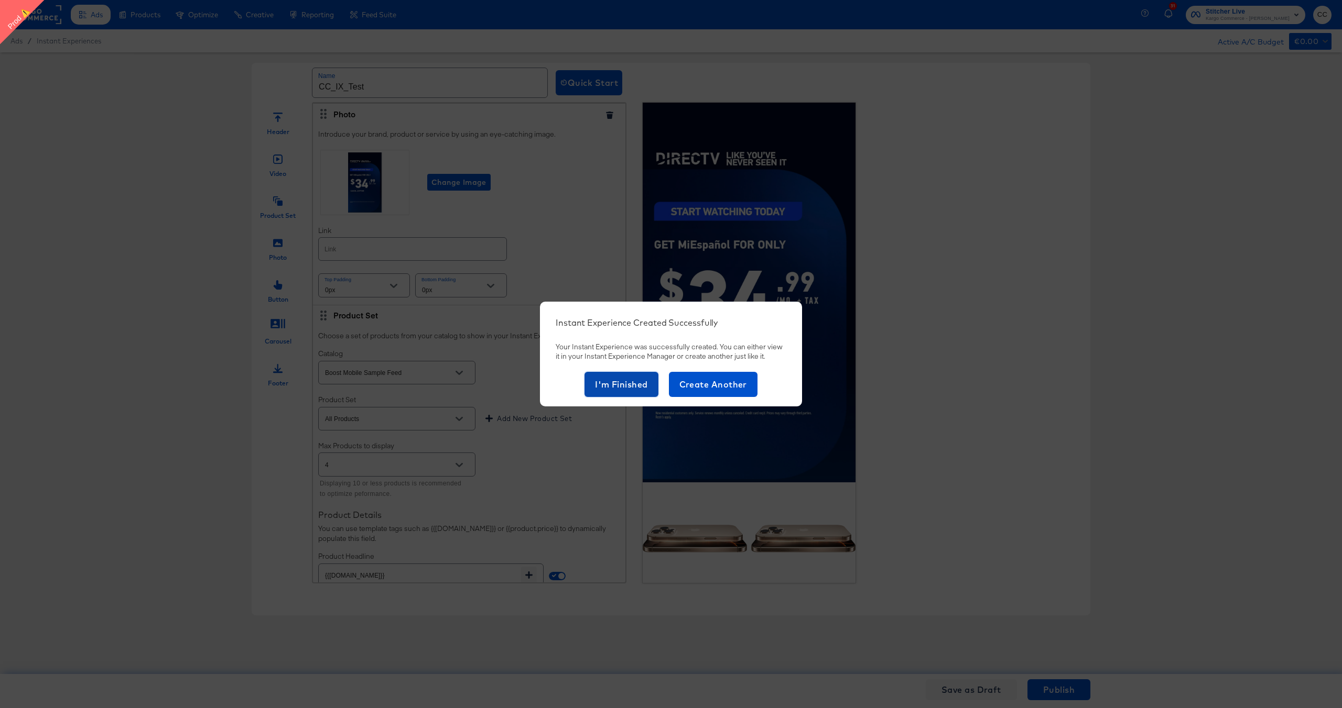
click at [623, 390] on span "I'm Finished" at bounding box center [621, 384] width 53 height 15
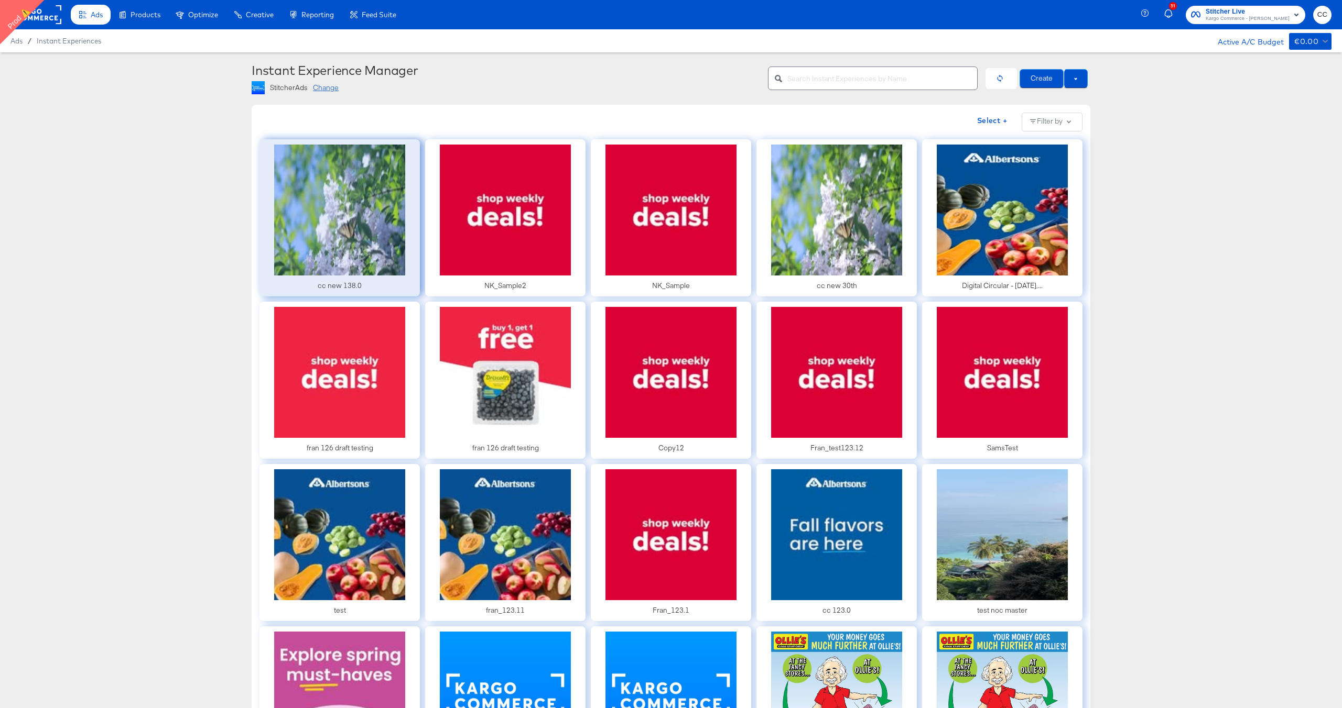
click at [340, 266] on div at bounding box center [339, 217] width 160 height 157
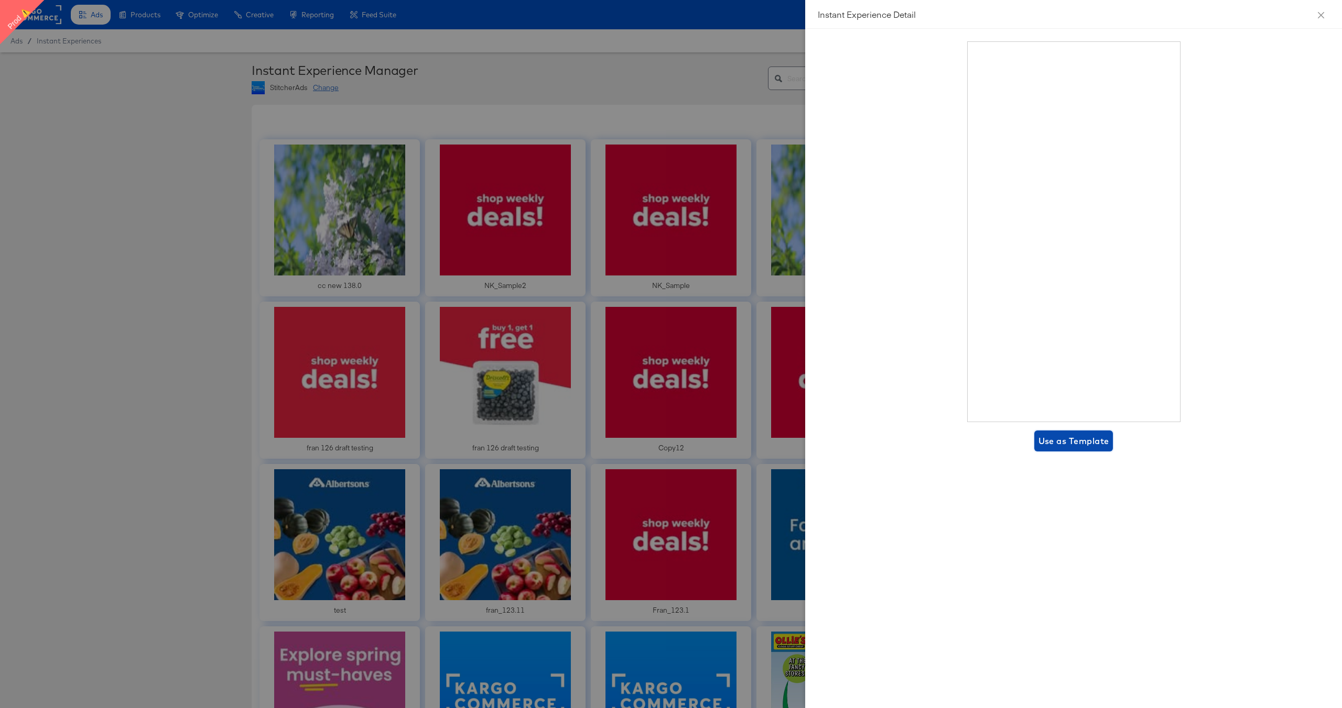
click at [1069, 442] on span "Use as Template" at bounding box center [1073, 441] width 71 height 15
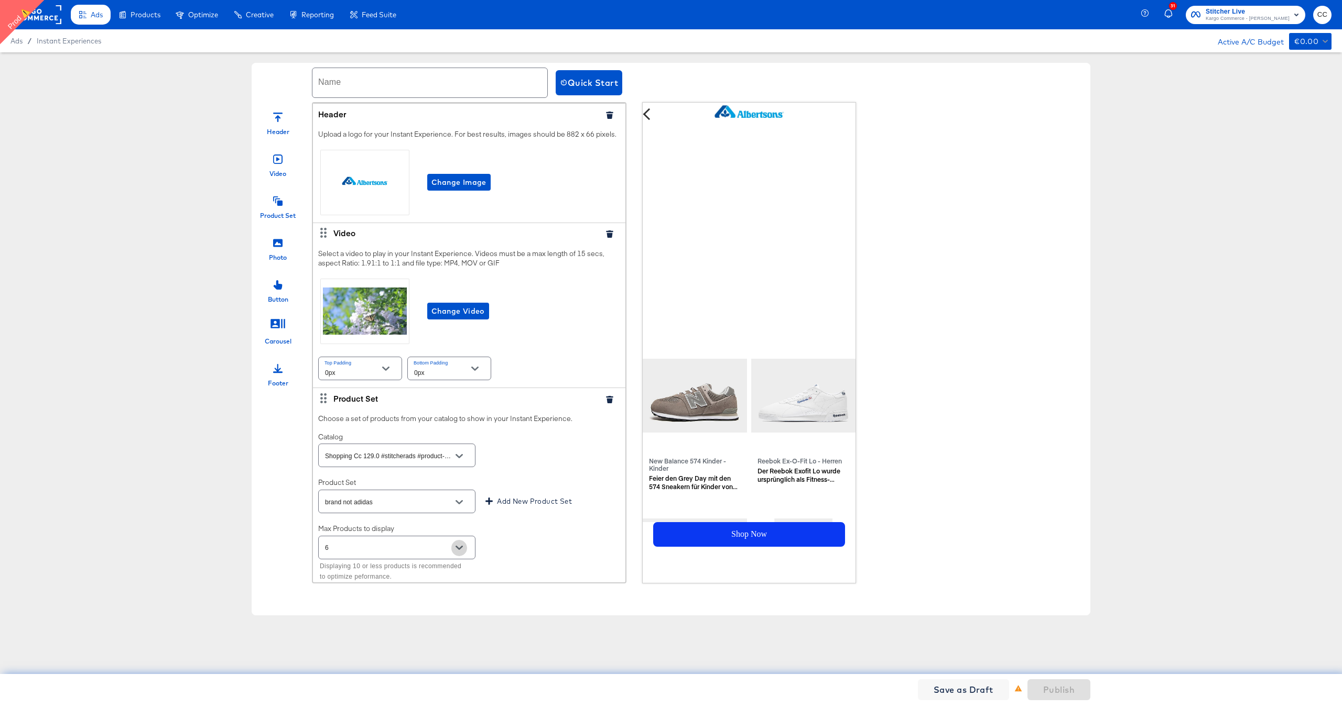
click at [460, 548] on icon "Open" at bounding box center [458, 548] width 7 height 4
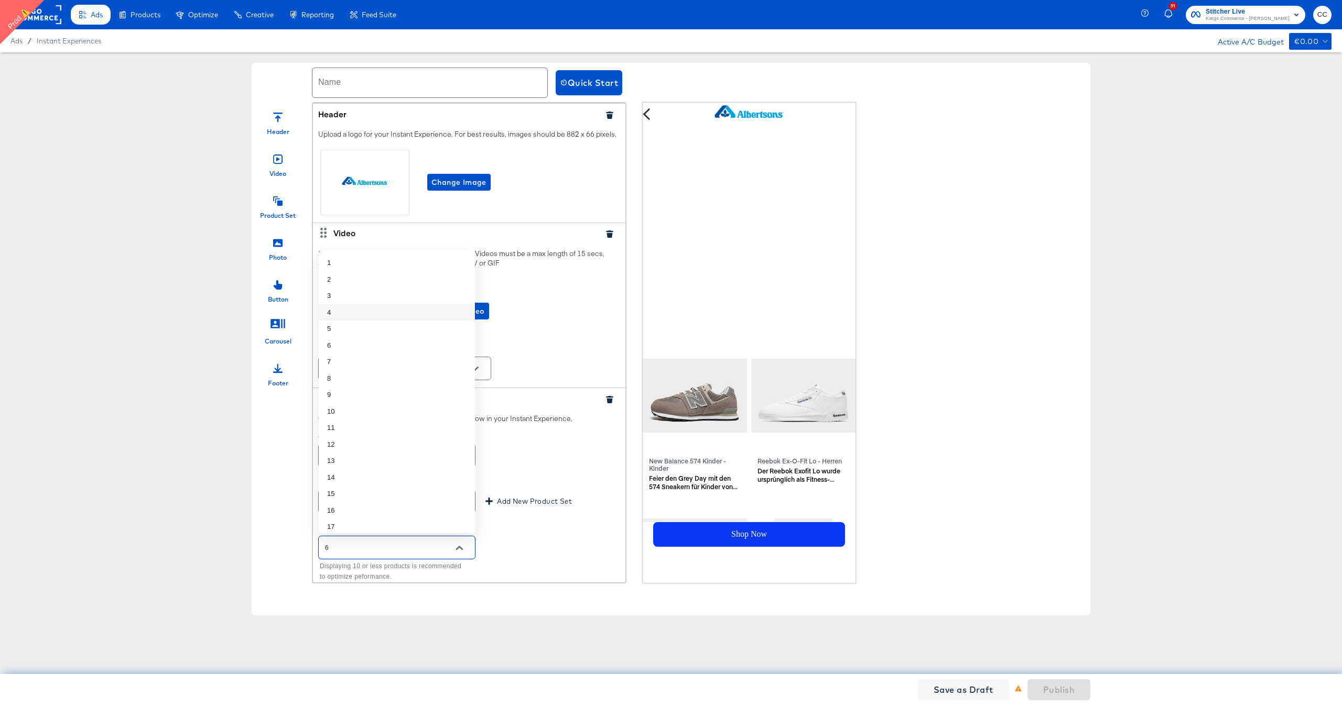
click at [362, 310] on li "4" at bounding box center [397, 312] width 156 height 17
type input "4"
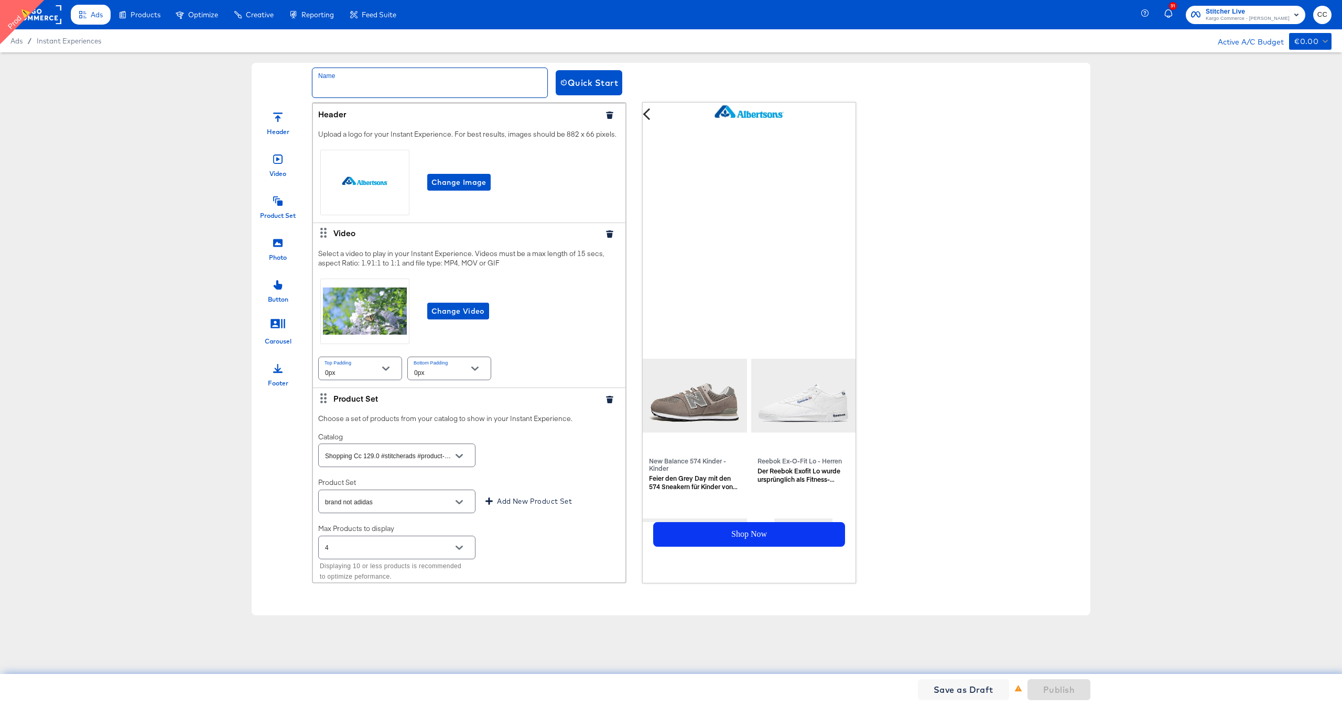
click at [357, 81] on input "text" at bounding box center [429, 82] width 235 height 29
click at [349, 89] on input "ccIXtest2" at bounding box center [429, 82] width 235 height 29
type input "ccIXtest2"
click at [1062, 694] on span "Publish" at bounding box center [1058, 690] width 31 height 15
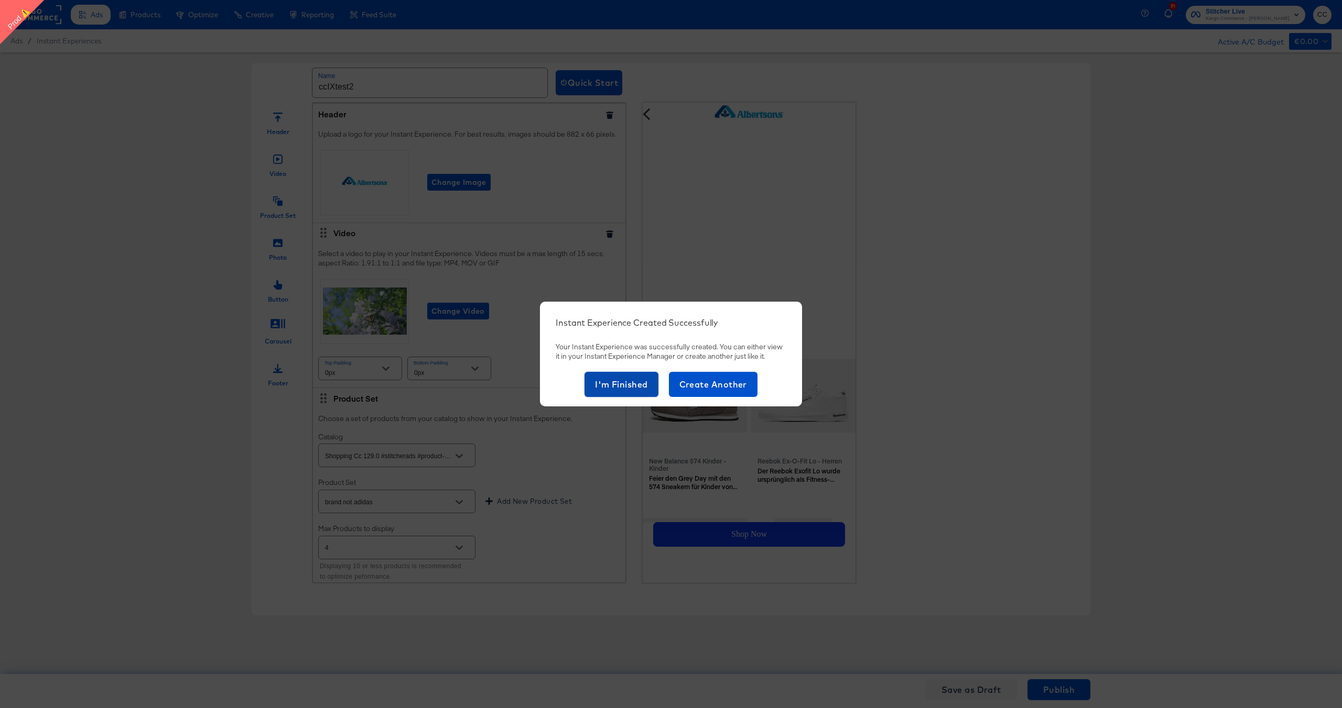
click at [616, 383] on span "I'm Finished" at bounding box center [621, 384] width 53 height 15
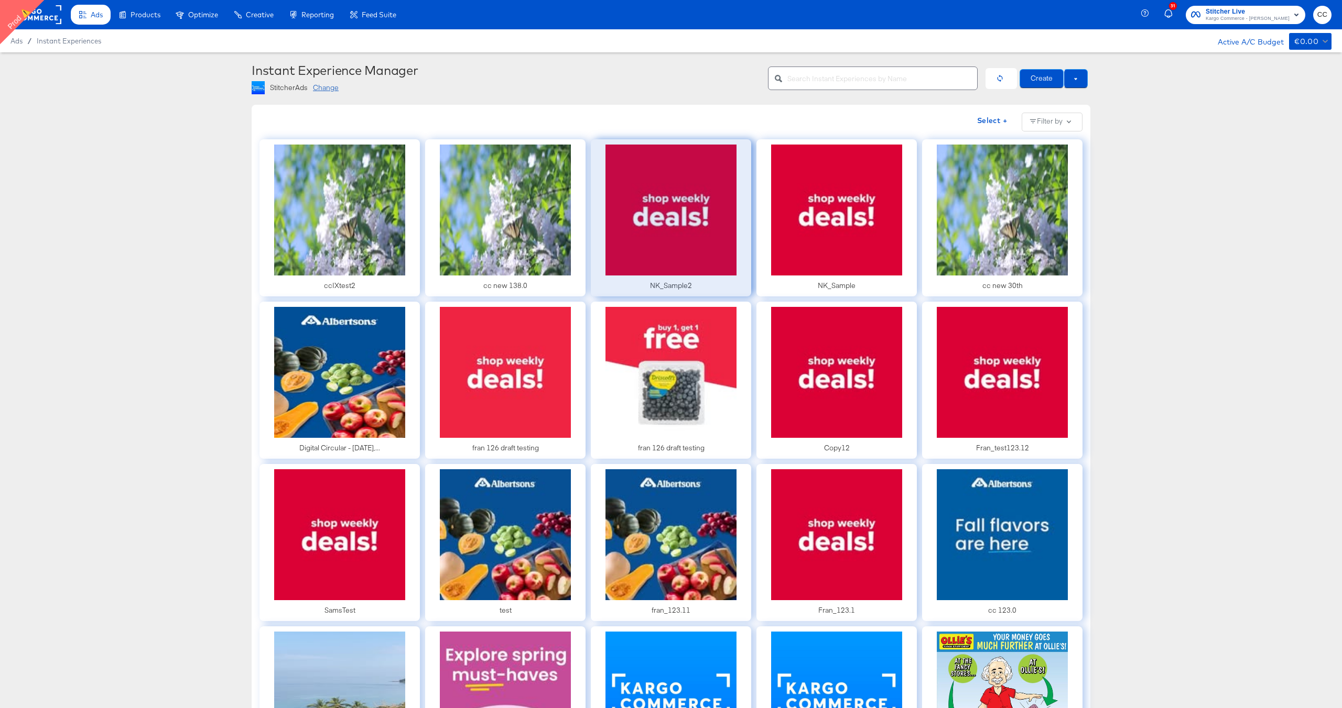
click at [679, 267] on div at bounding box center [671, 217] width 160 height 157
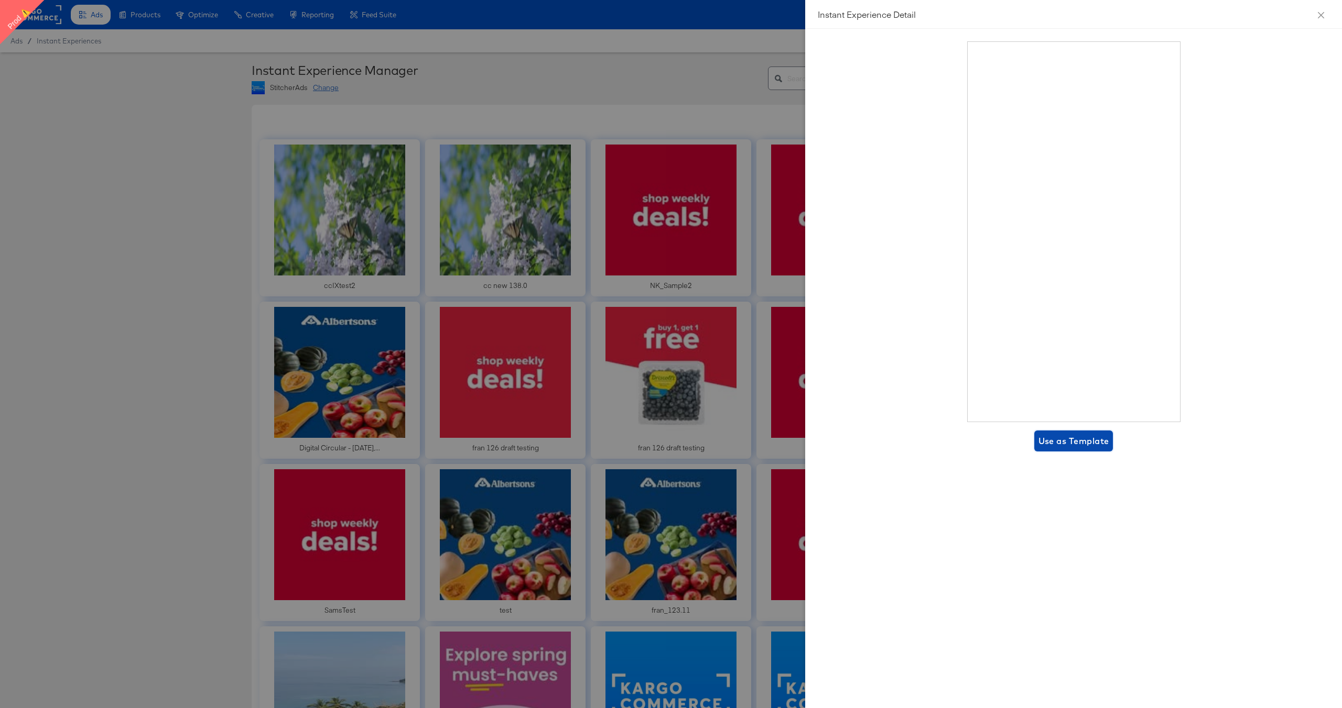
click at [1080, 448] on span "Use as Template" at bounding box center [1073, 441] width 71 height 15
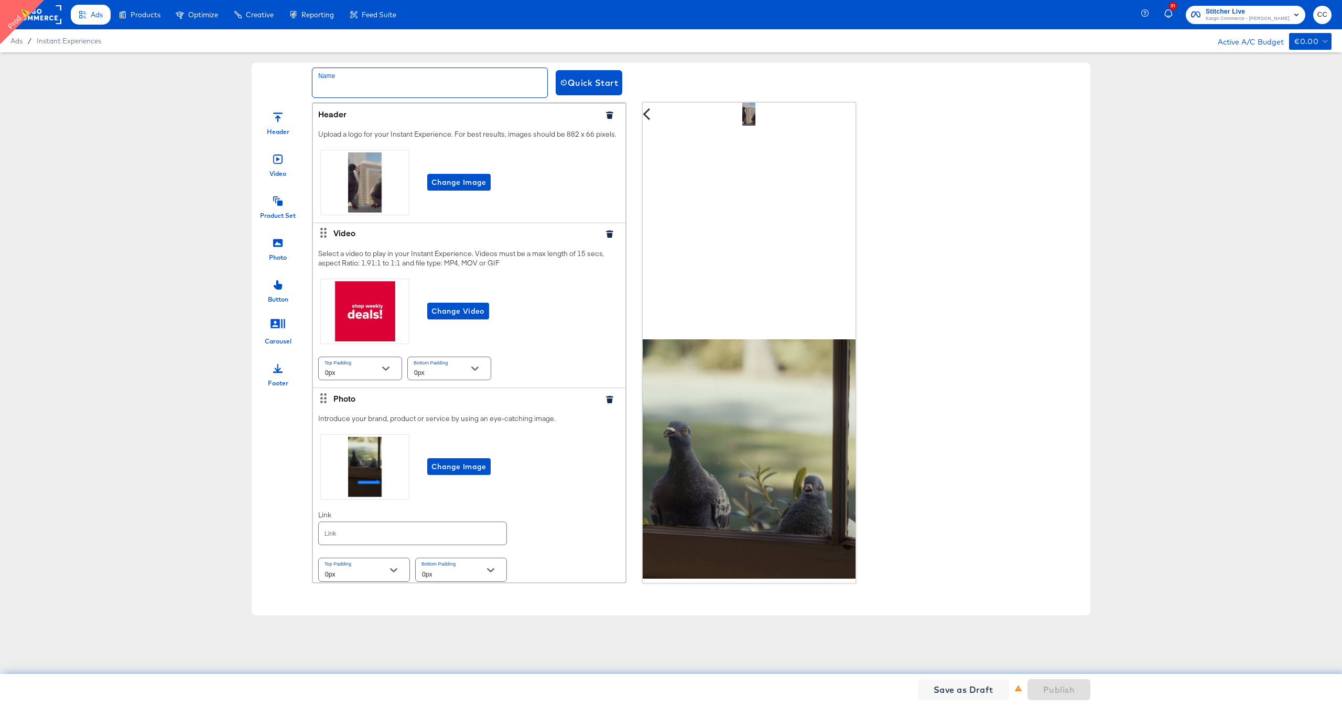
click at [367, 83] on input "text" at bounding box center [429, 82] width 235 height 29
click at [333, 86] on input "cc1x3" at bounding box center [429, 82] width 235 height 29
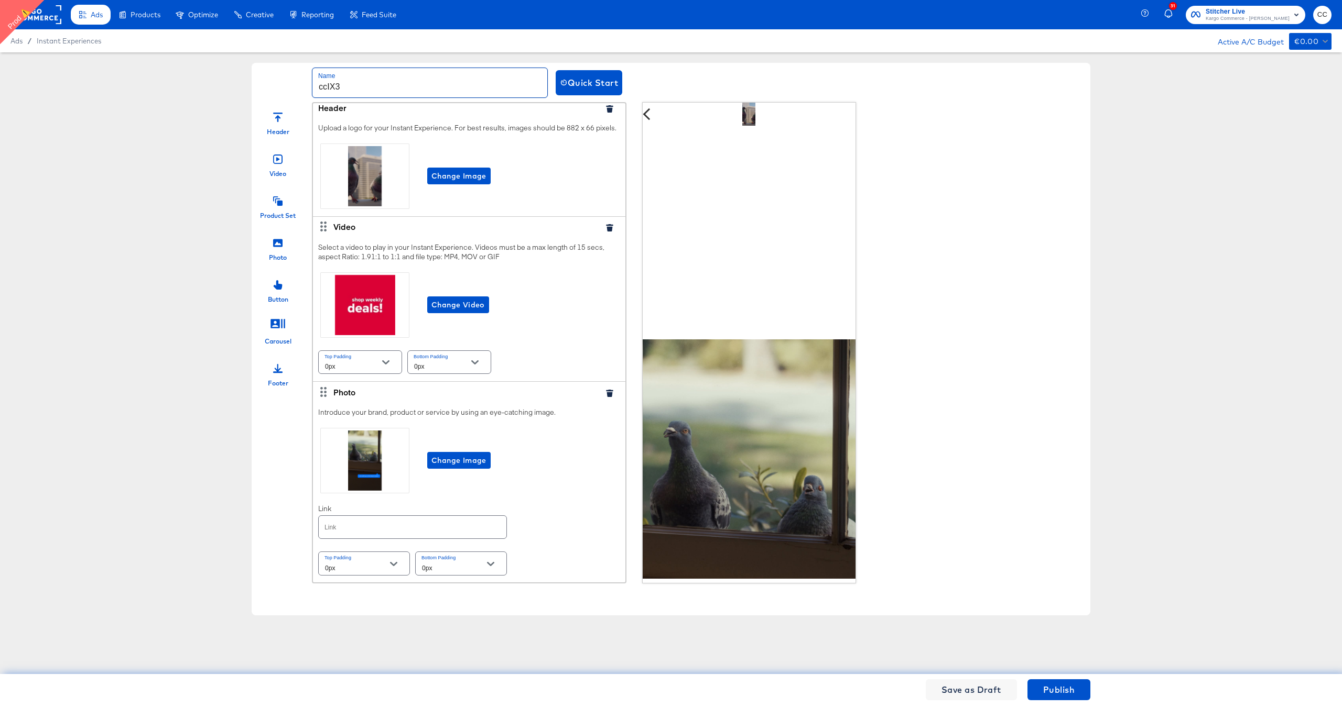
scroll to position [7, 0]
type input "ccIX3"
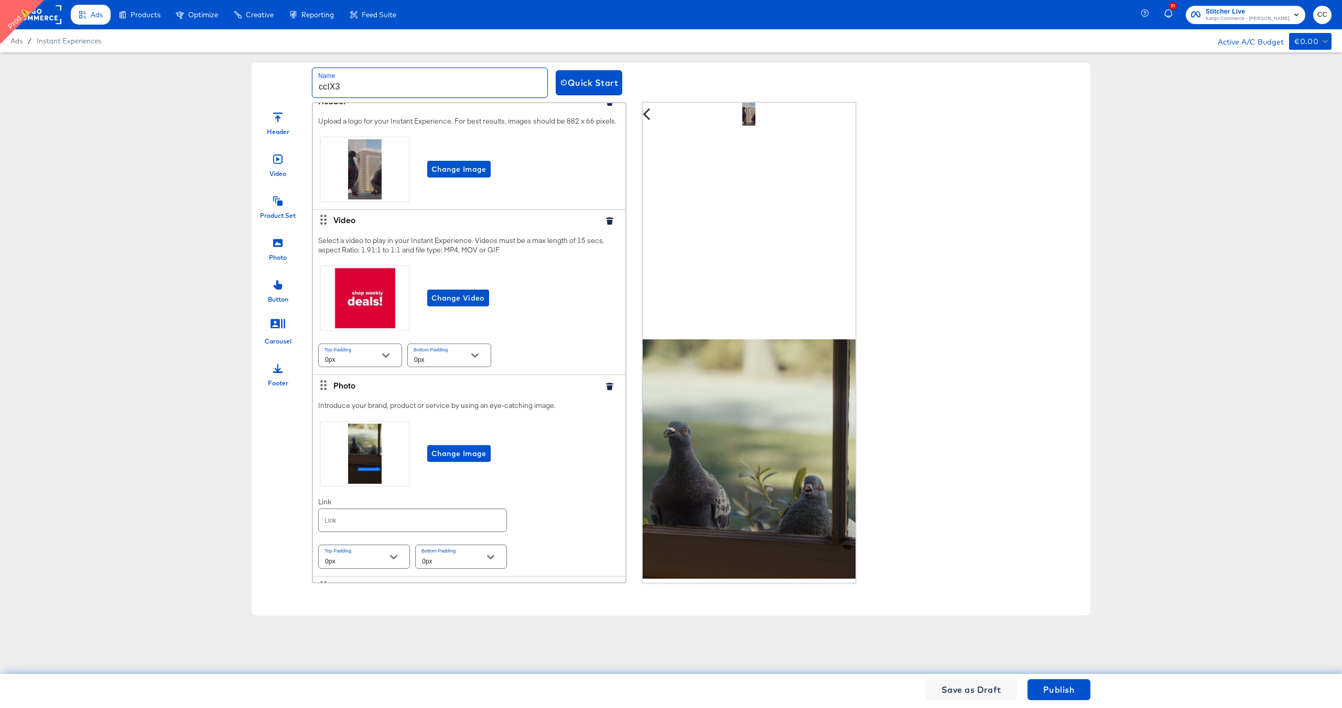
scroll to position [0, 0]
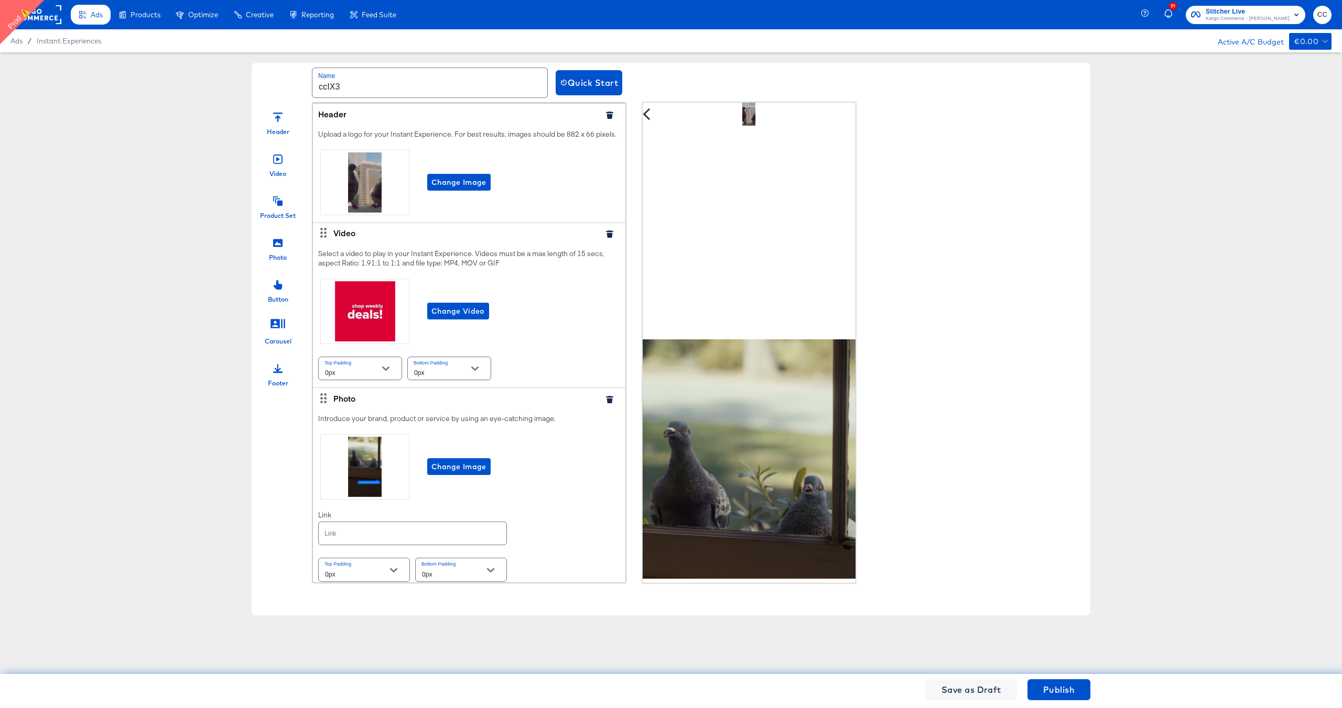
click at [609, 235] on icon "button" at bounding box center [609, 234] width 7 height 7
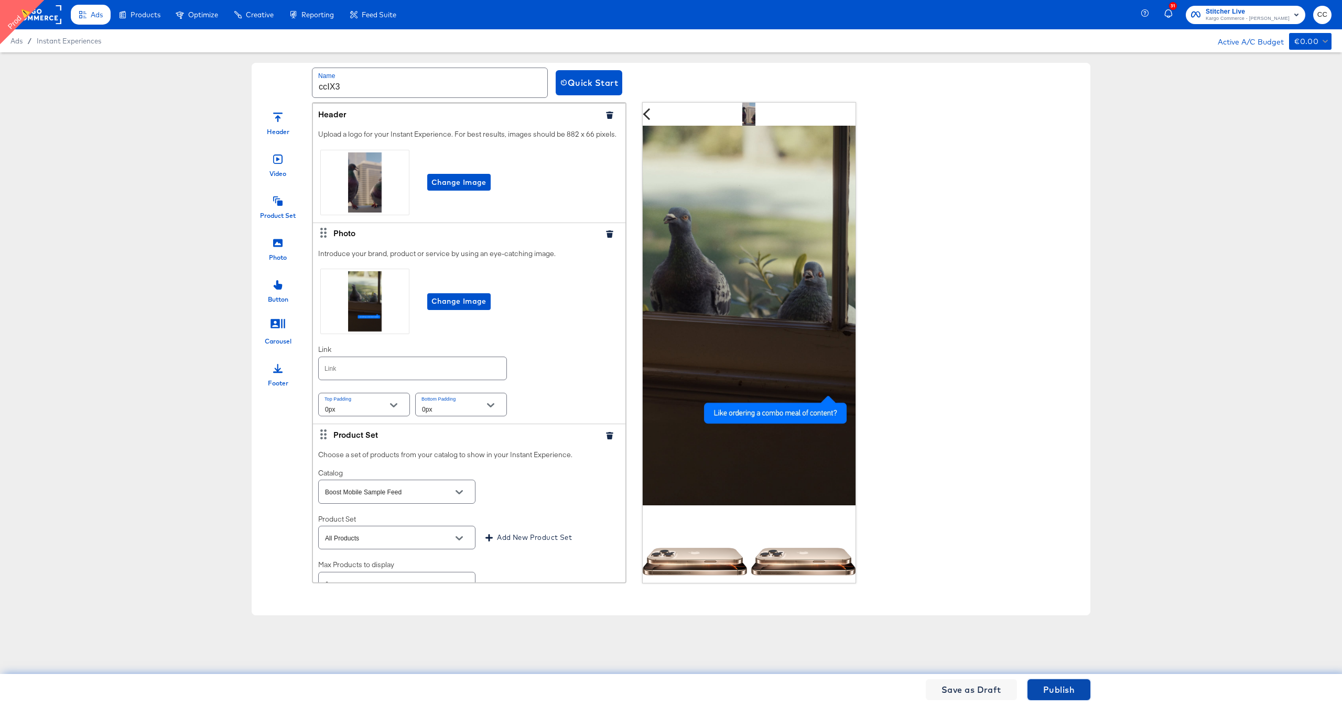
click at [1056, 690] on span "Publish" at bounding box center [1058, 690] width 31 height 15
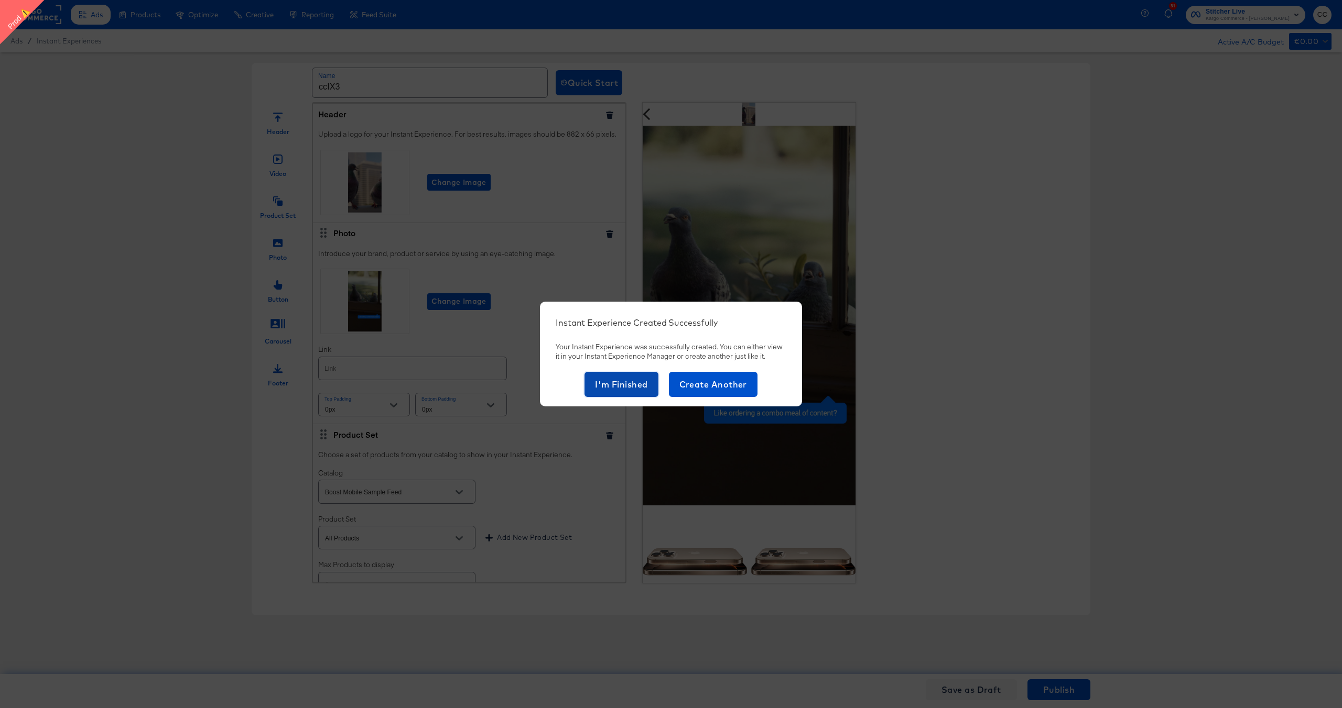
click at [597, 389] on span "I'm Finished" at bounding box center [621, 384] width 53 height 15
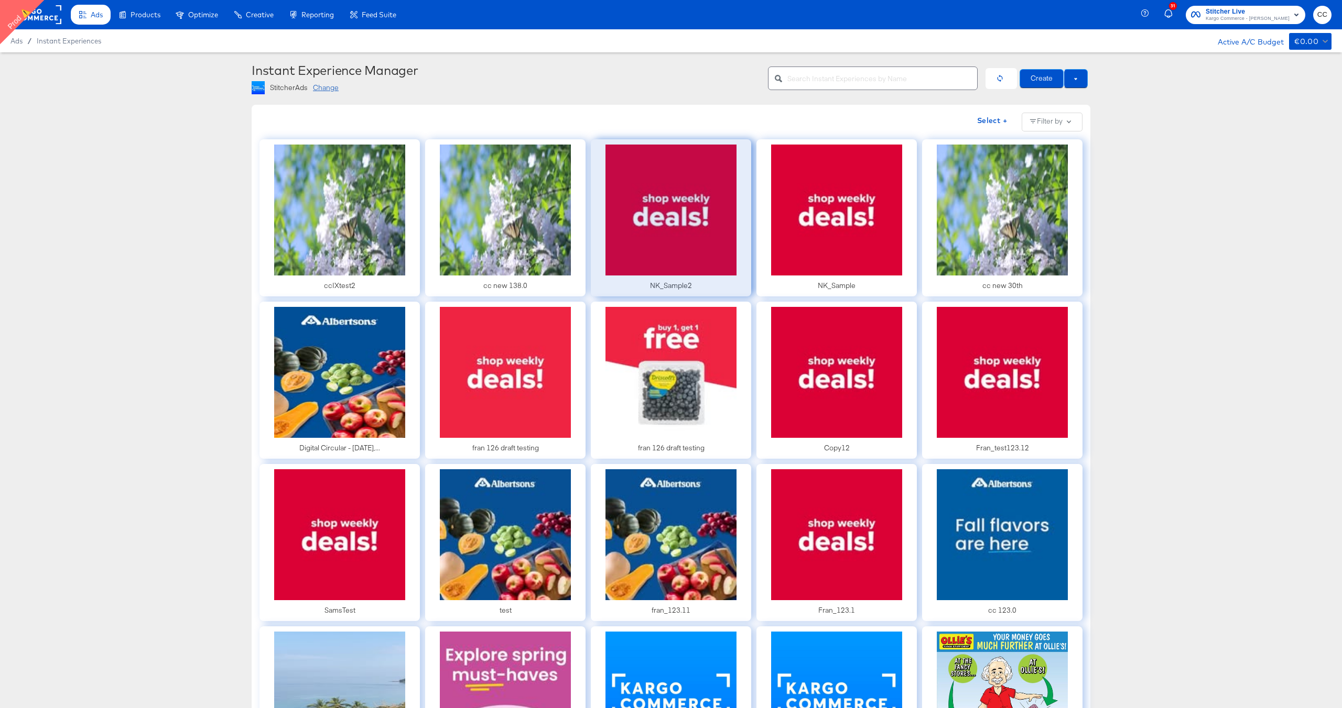
click at [675, 264] on div at bounding box center [671, 217] width 160 height 157
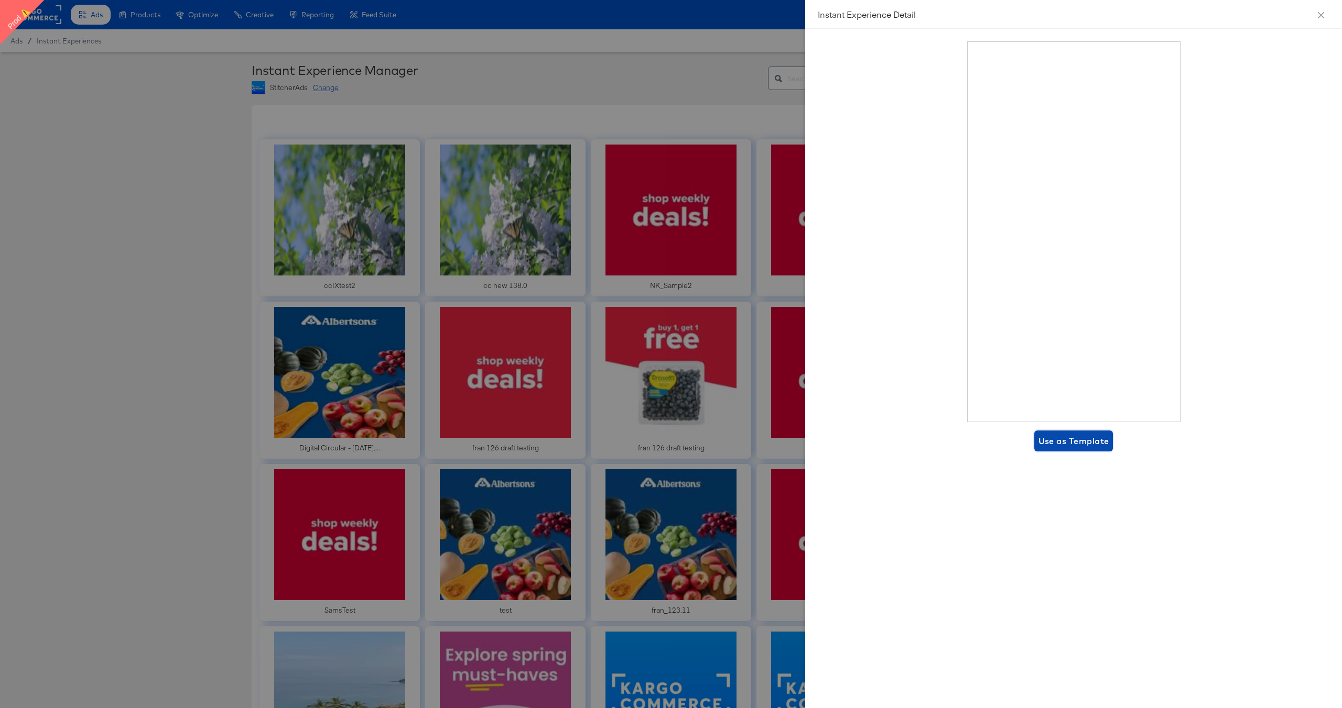
click at [1083, 441] on span "Use as Template" at bounding box center [1073, 441] width 71 height 15
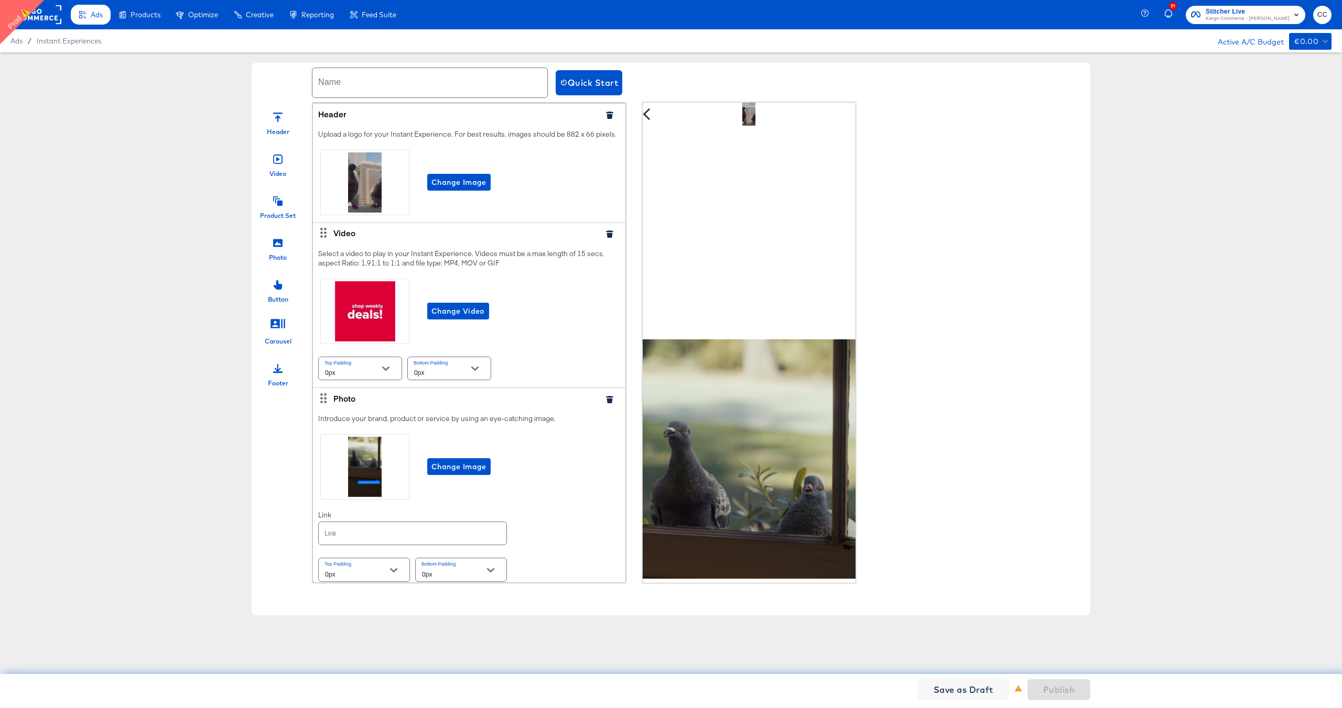
click at [339, 85] on input "text" at bounding box center [429, 82] width 235 height 29
type input "IX4cc"
click at [1053, 692] on span "Publish" at bounding box center [1058, 690] width 31 height 15
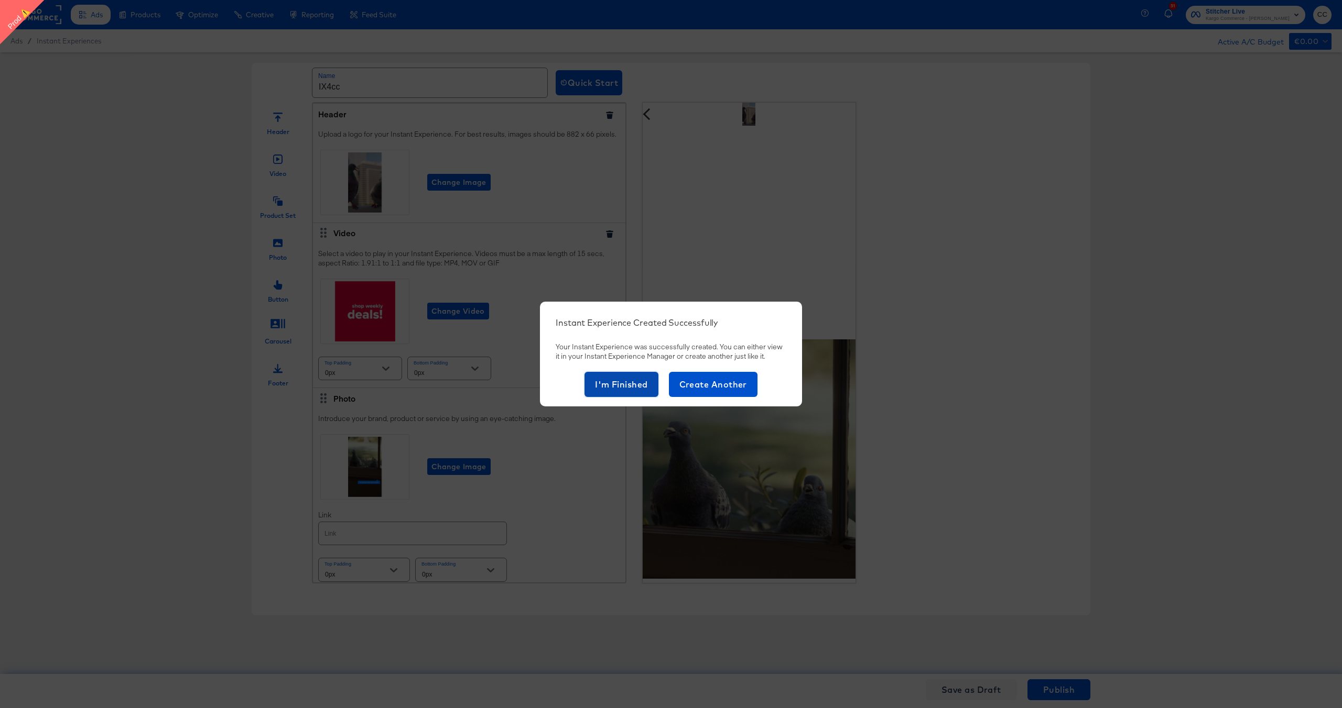
click at [614, 386] on span "I'm Finished" at bounding box center [621, 384] width 53 height 15
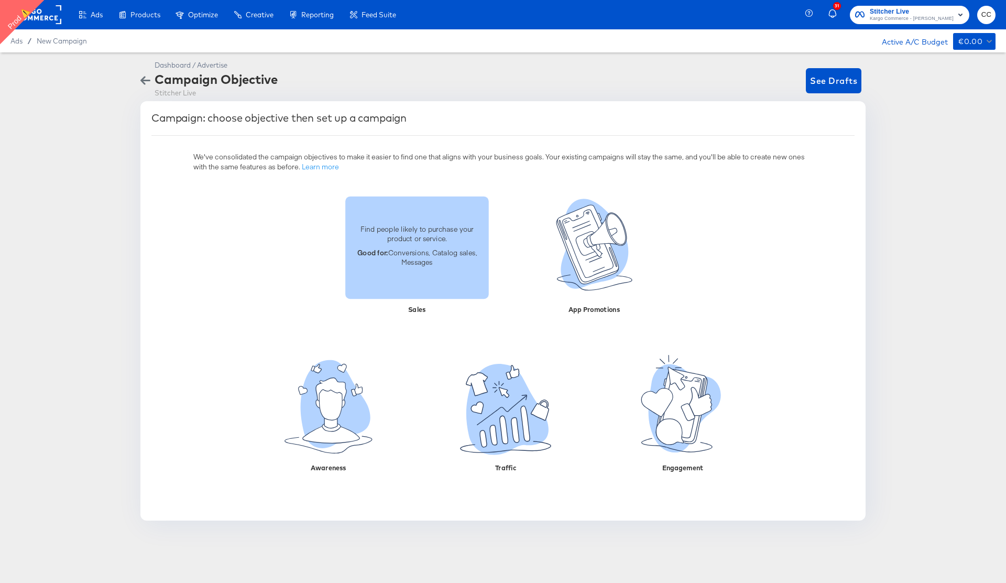
click at [427, 254] on p "Good for: Conversions, Catalog sales, Messages" at bounding box center [417, 256] width 131 height 19
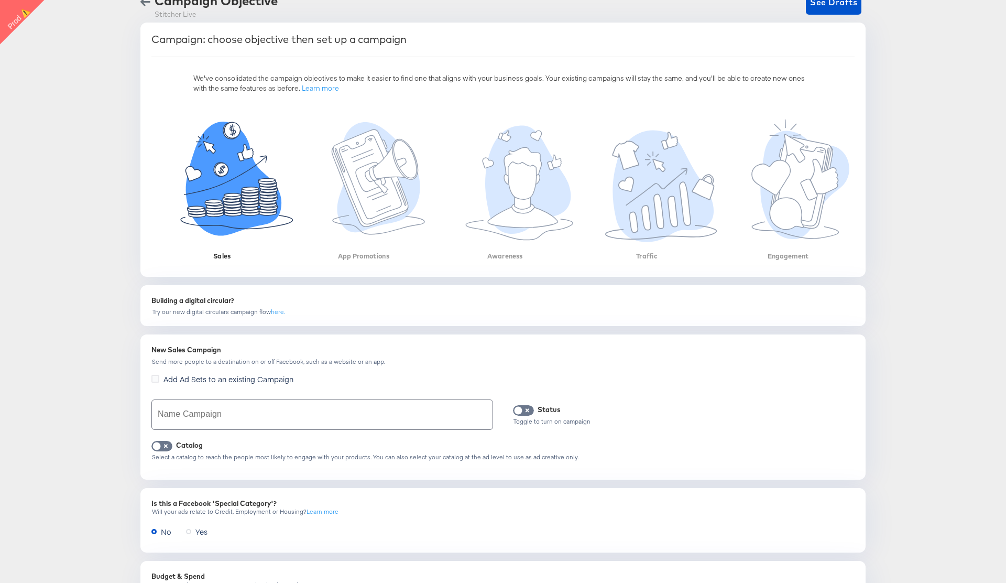
scroll to position [95, 0]
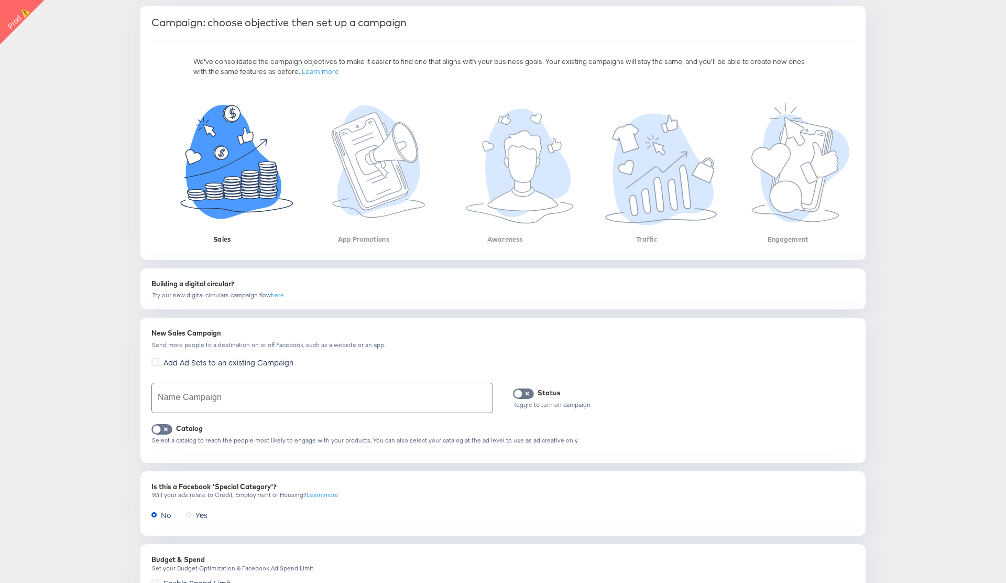
click at [221, 408] on input "text" at bounding box center [322, 397] width 341 height 29
type input "Sales catalog test live cc"
click at [158, 430] on input "checkbox" at bounding box center [156, 432] width 31 height 10
checkbox input "true"
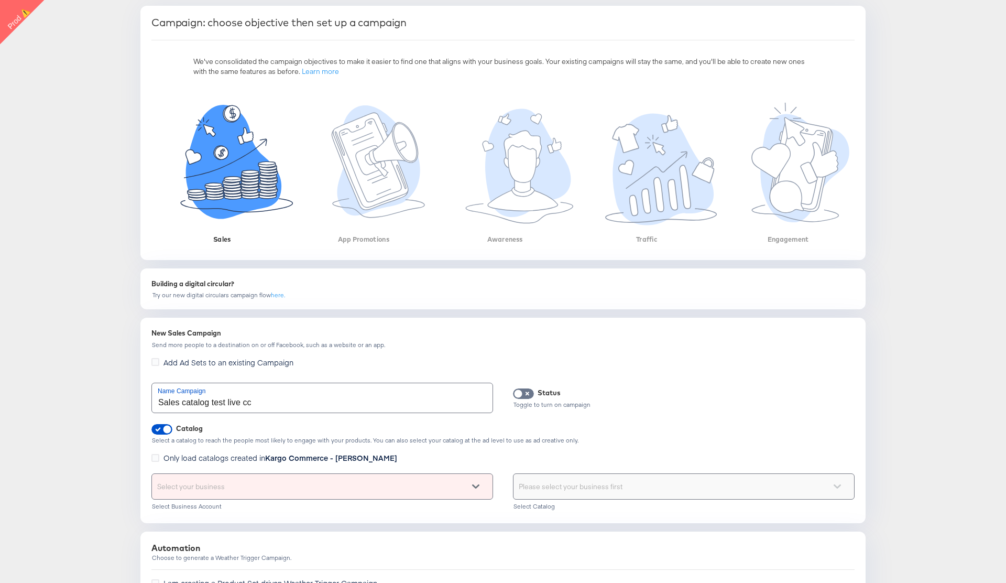
scroll to position [117, 0]
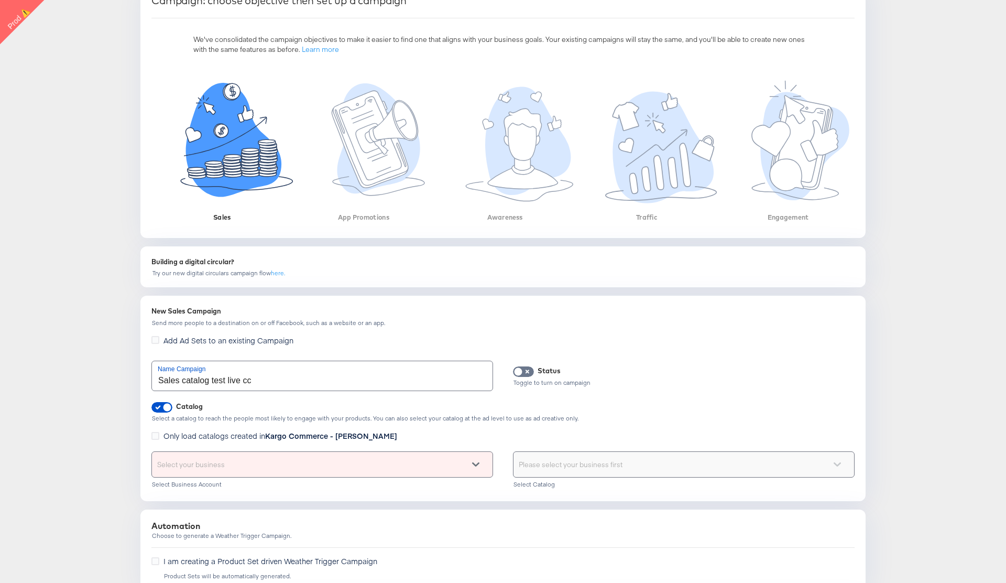
click at [294, 477] on div "Select your business" at bounding box center [322, 464] width 342 height 26
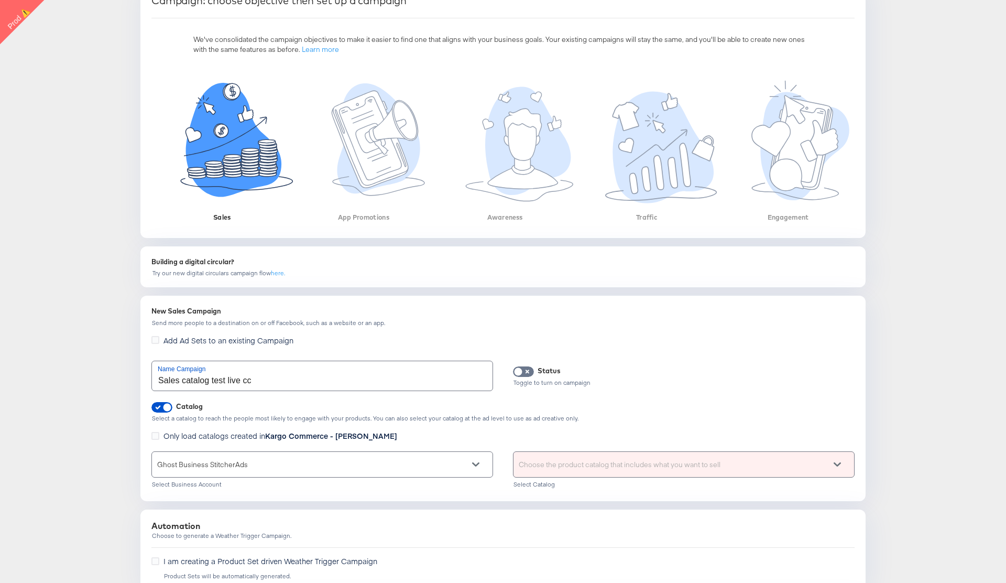
click at [549, 464] on div "Choose the product catalog that includes what you want to sell" at bounding box center [684, 464] width 341 height 25
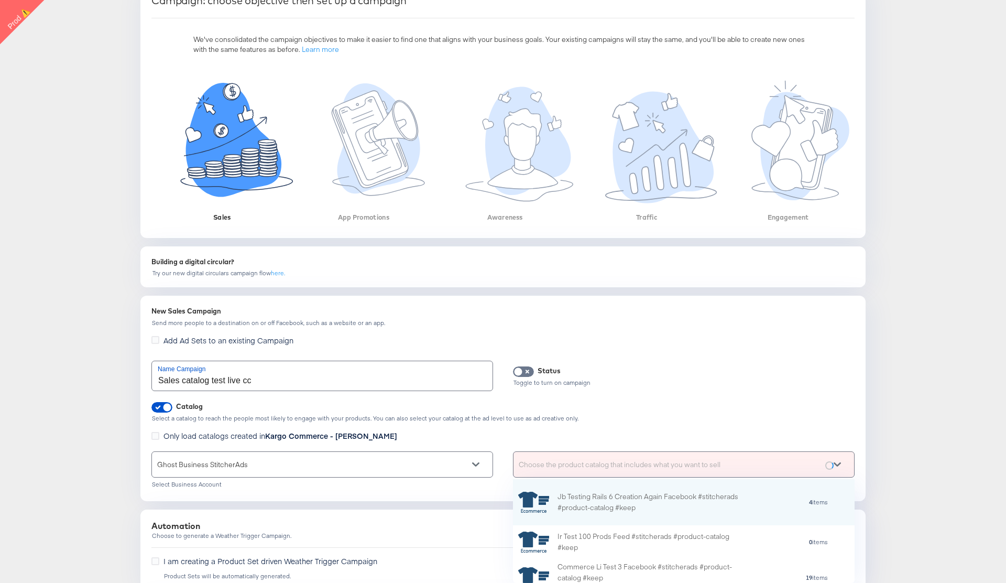
paste input "https://app.rollbar.com/a/kargo-commerce/fix/item/Workflow/18648/occurrence/443…"
type input "https://app.rollbar.com/a/kargo-commerce/fix/item/Workflow/18648/occurrence/443…"
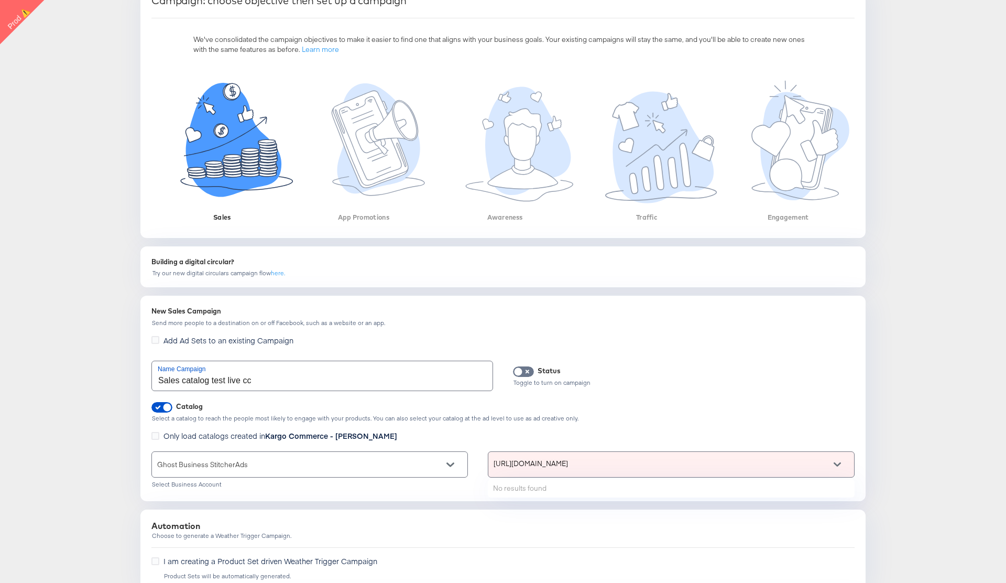
click at [549, 464] on input "https://app.rollbar.com/a/kargo-commerce/fix/item/Workflow/18648/occurrence/443…" at bounding box center [661, 464] width 335 height 25
click at [549, 464] on input "https://app.rollbar.com/a/kargo-commerce/fix/item/Workflow/18648/occurrence/443…" at bounding box center [652, 464] width 335 height 25
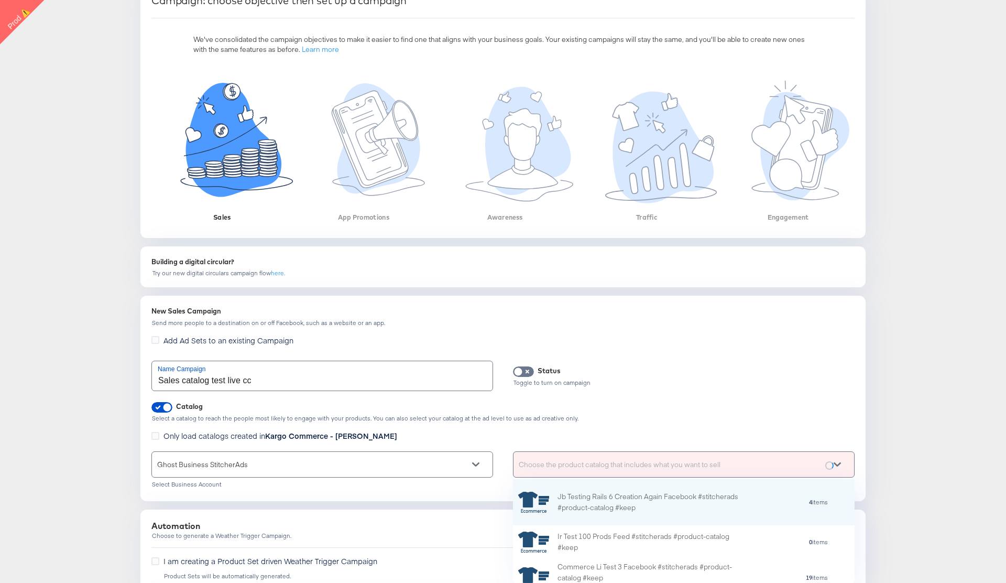
scroll to position [104, 342]
click at [584, 459] on div "Choose the product catalog that includes what you want to sell" at bounding box center [684, 464] width 341 height 25
paste input "Shopping connected 122.1 cc"
type input "Shopping connected 122.1 cc"
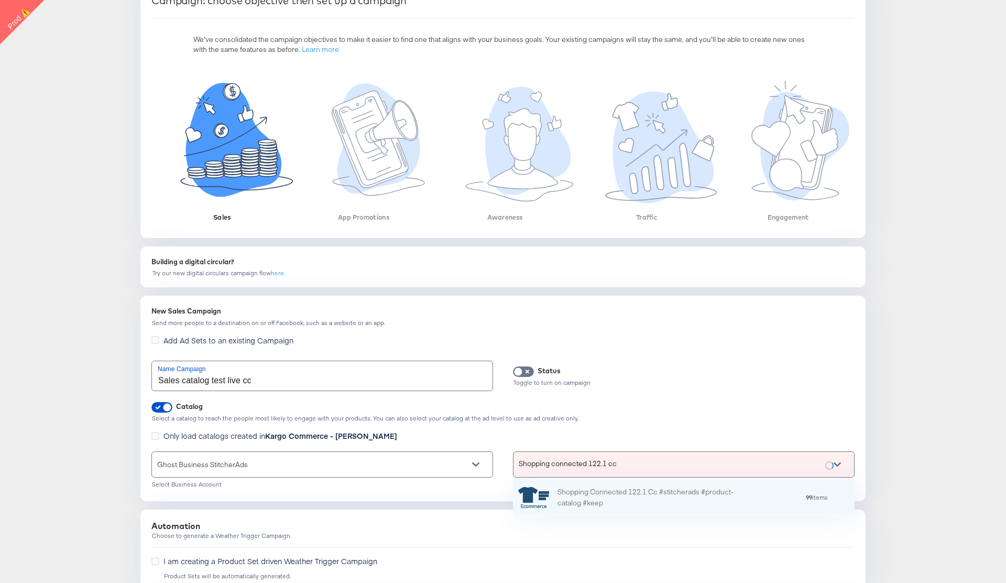
scroll to position [37, 342]
click at [595, 500] on div "Shopping Connected 122.1 Cc #stitcherads #product-catalog #keep" at bounding box center [649, 497] width 183 height 22
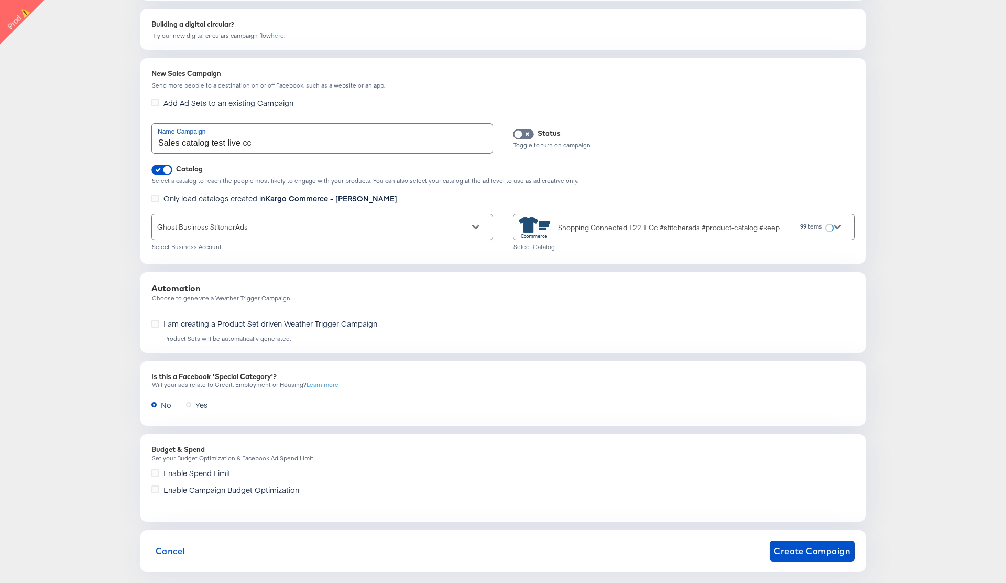
scroll to position [370, 0]
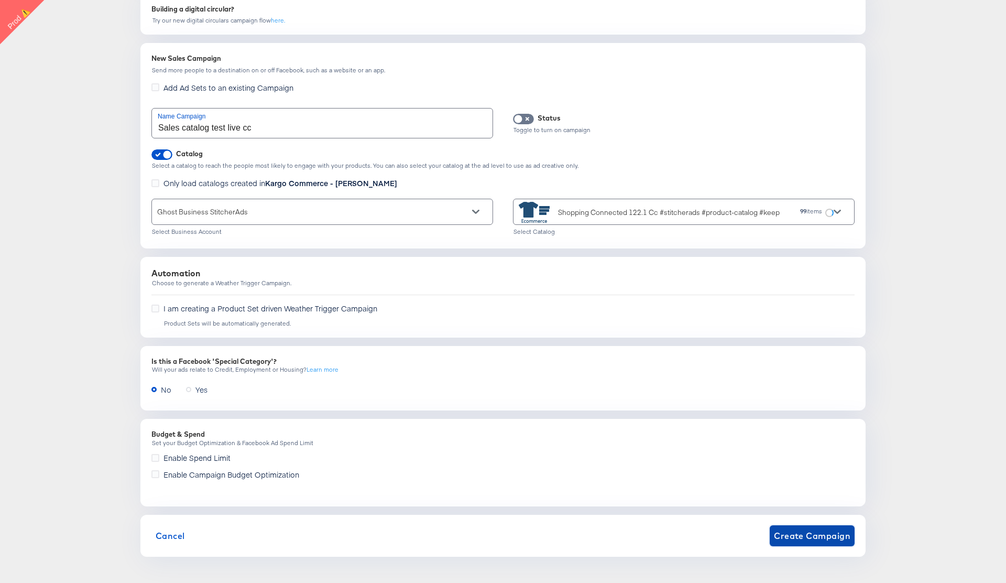
click at [802, 537] on span "Create Campaign" at bounding box center [812, 535] width 77 height 15
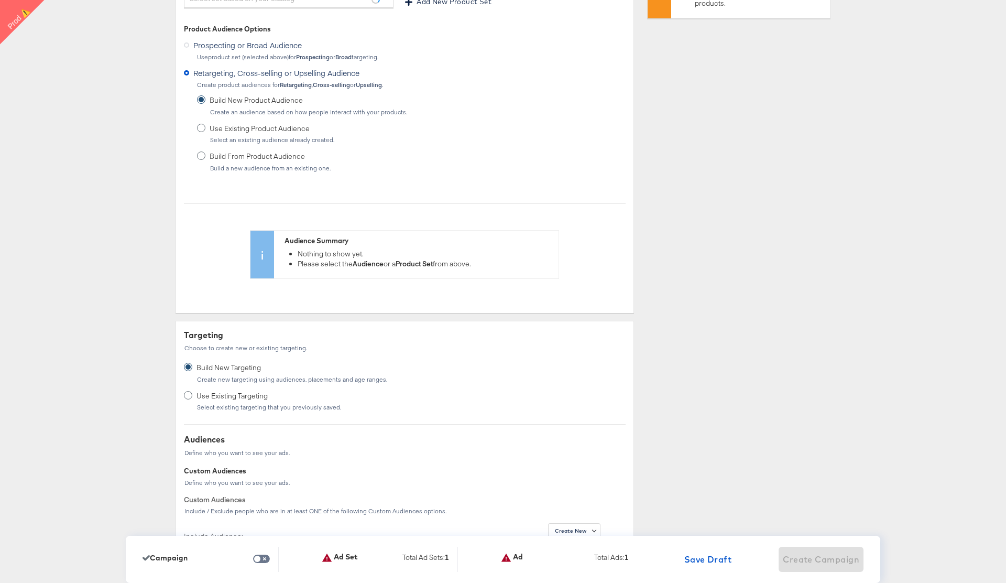
scroll to position [0, 0]
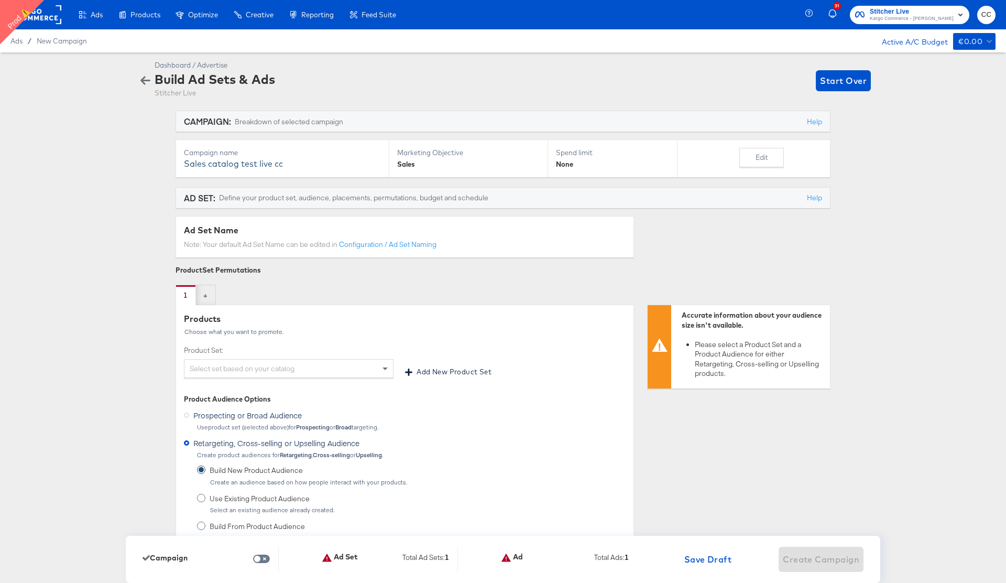
click at [274, 370] on div "Select set based on your catalog" at bounding box center [288, 368] width 209 height 18
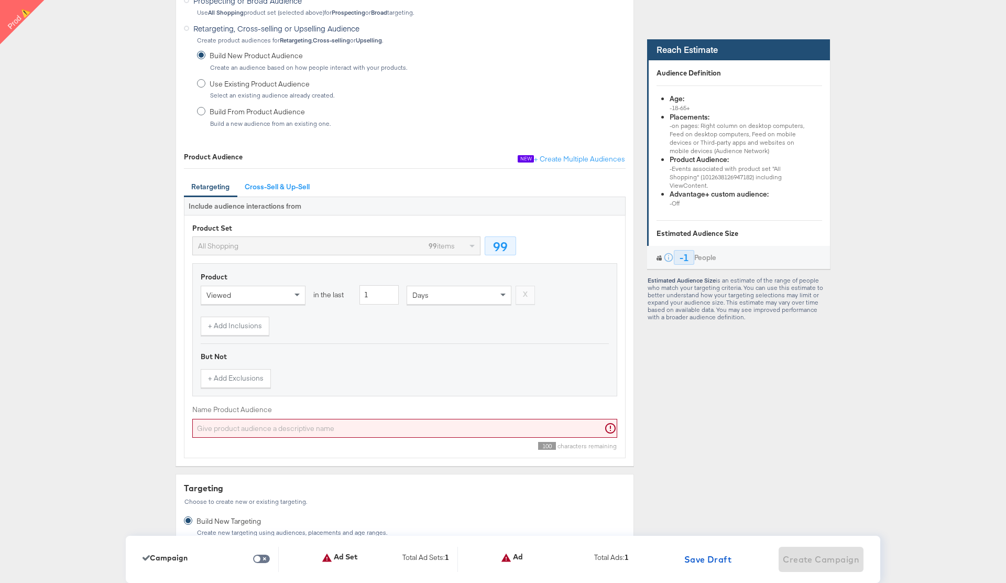
scroll to position [456, 0]
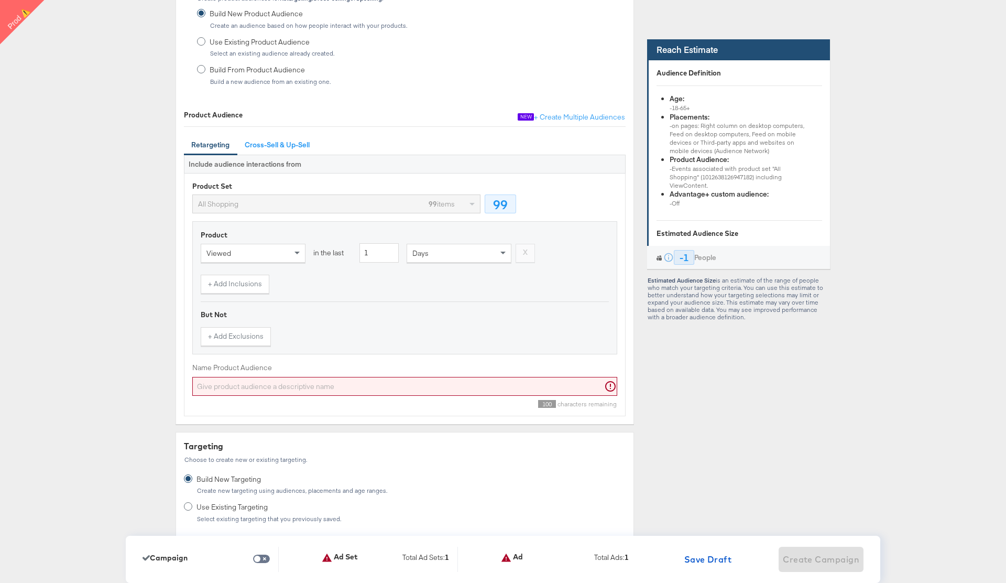
click at [306, 390] on input "Name Product Audience" at bounding box center [404, 386] width 425 height 19
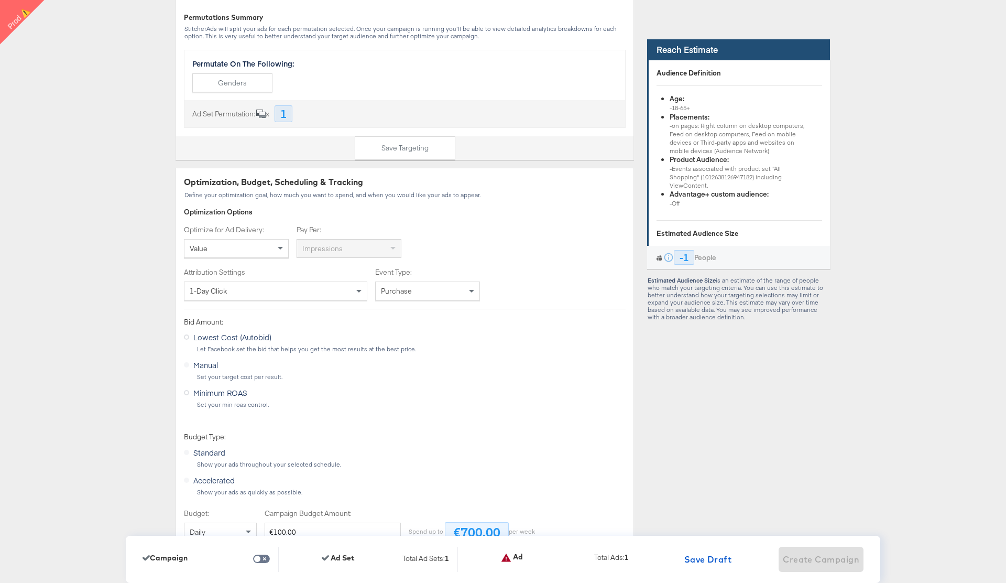
scroll to position [1880, 0]
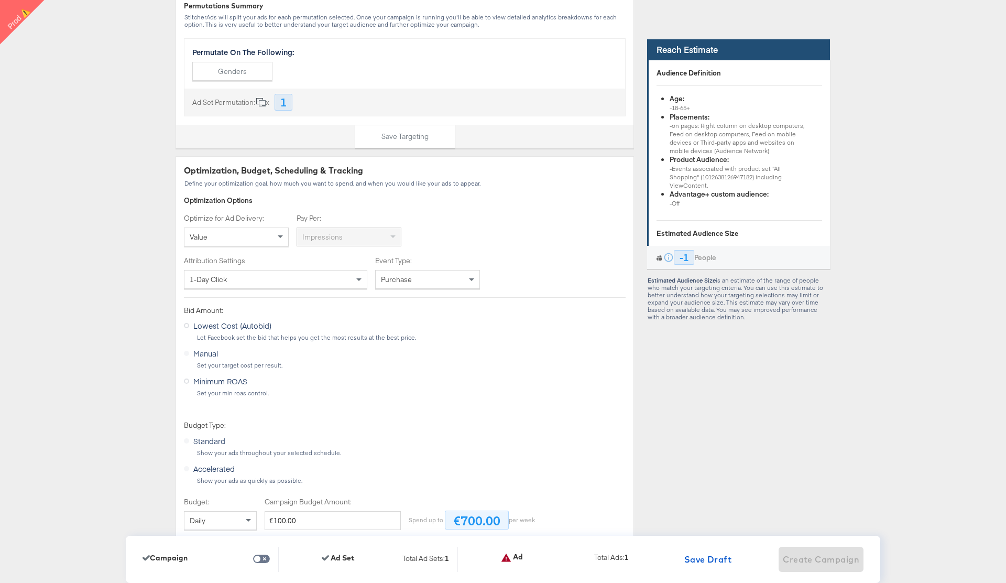
type input "ersdgfvc"
click at [256, 238] on div "Value" at bounding box center [236, 237] width 104 height 18
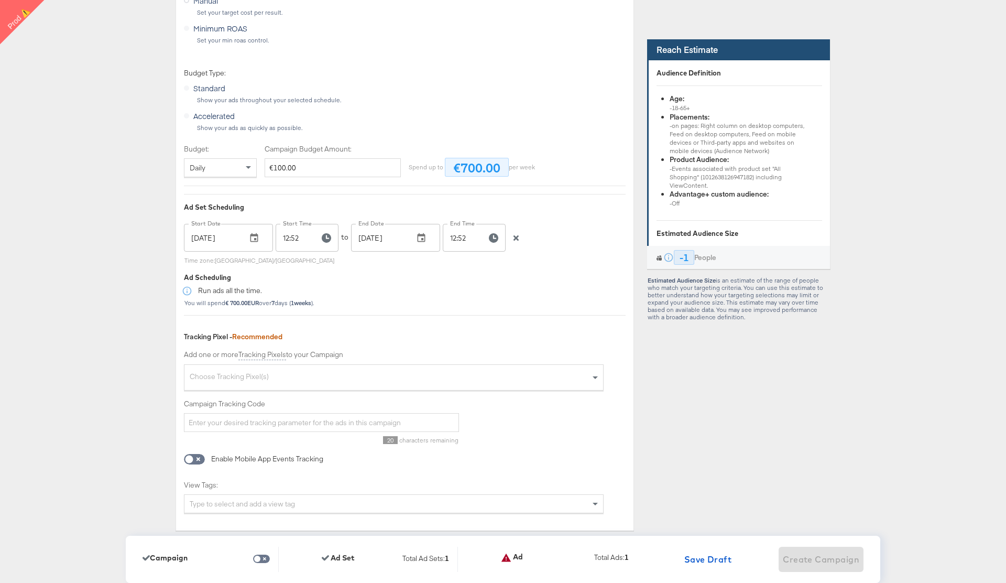
scroll to position [2268, 0]
click at [518, 236] on icon "button" at bounding box center [516, 235] width 7 height 7
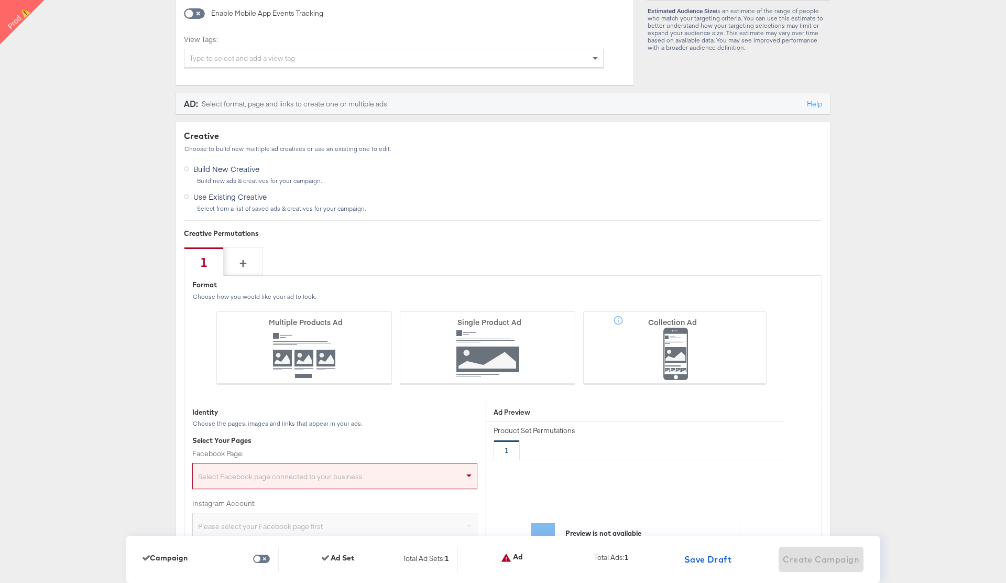
scroll to position [2730, 0]
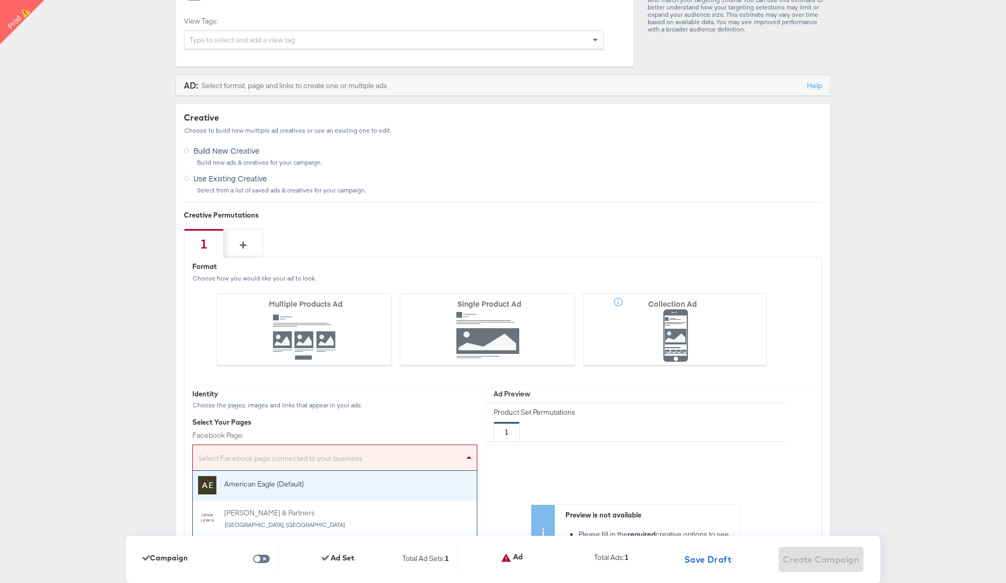
click at [341, 458] on div "Select Facebook page connected to your business" at bounding box center [335, 459] width 284 height 21
type input "stag"
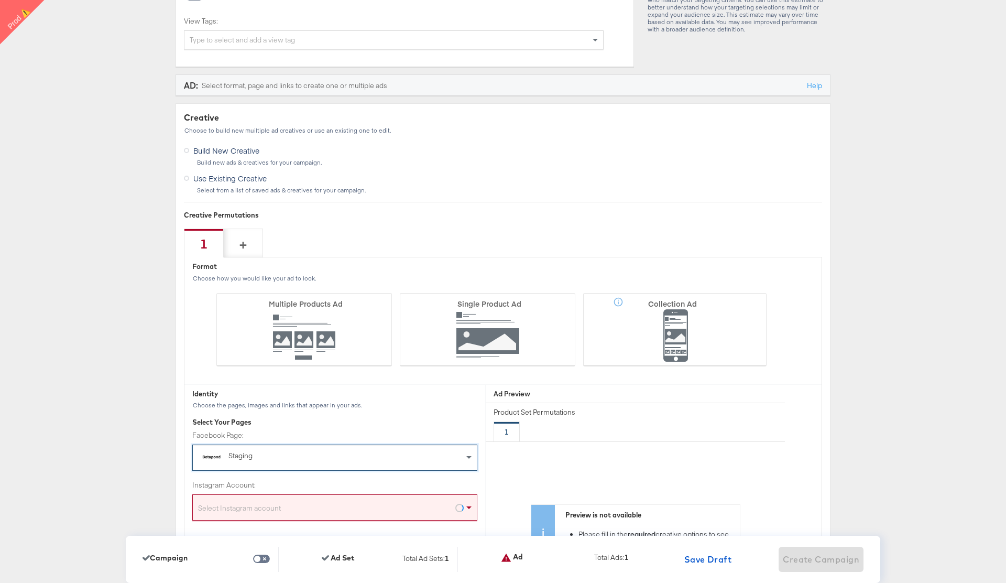
click at [324, 497] on div "Select Instagram account" at bounding box center [334, 507] width 285 height 26
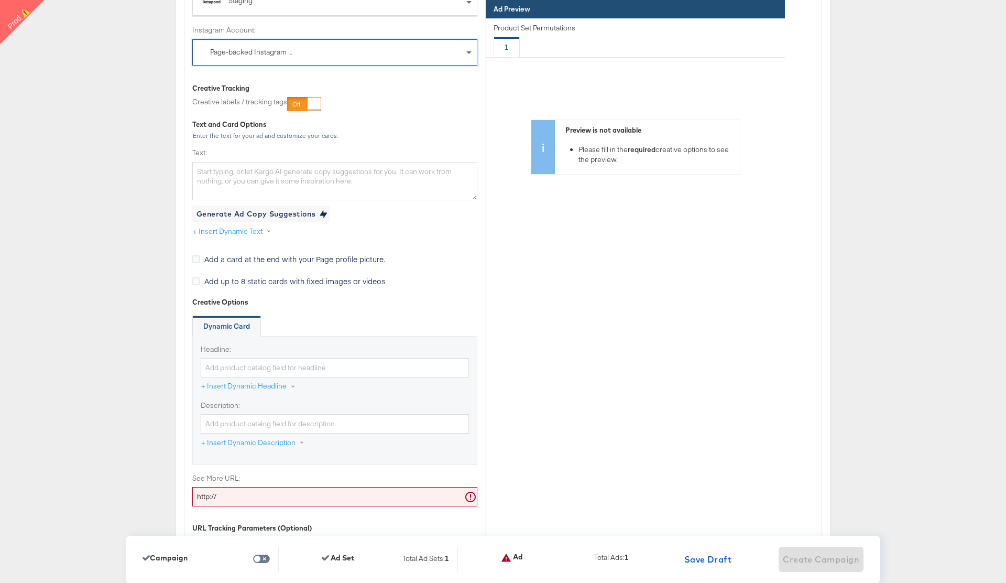
scroll to position [3240, 0]
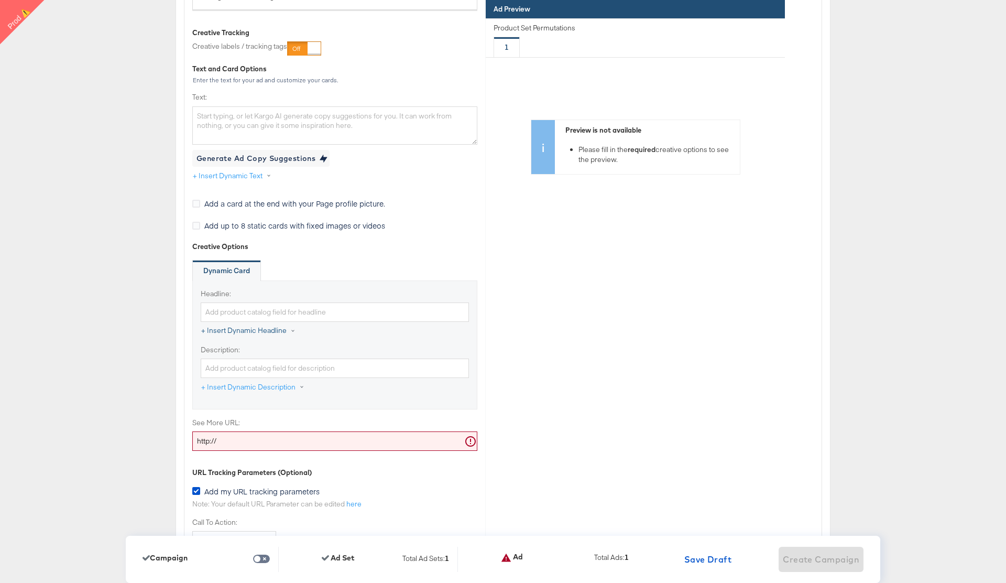
click at [254, 329] on button "+ Insert Dynamic Headline" at bounding box center [254, 331] width 106 height 19
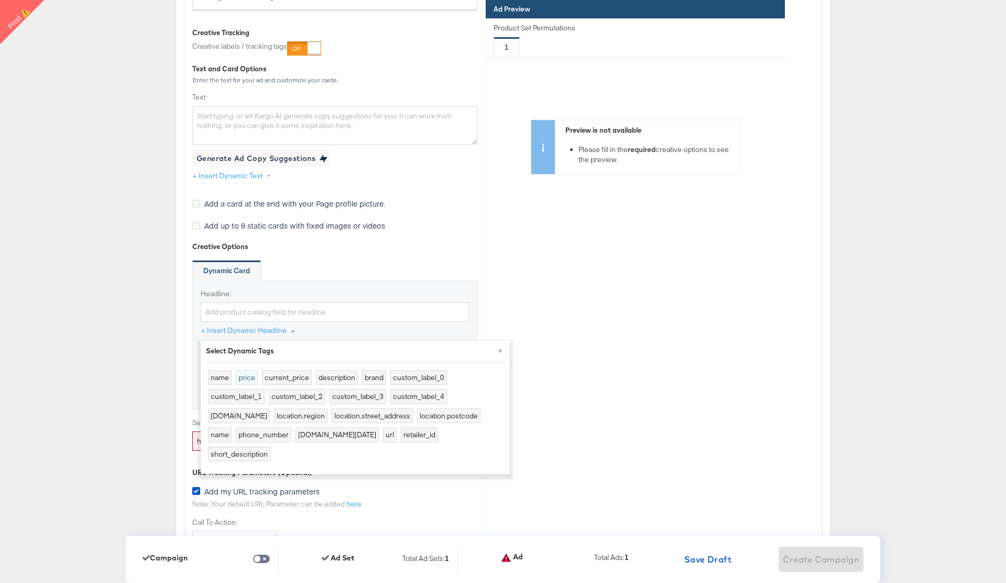
click at [250, 373] on button "price" at bounding box center [247, 376] width 22 height 15
type input "{{product.price}}"
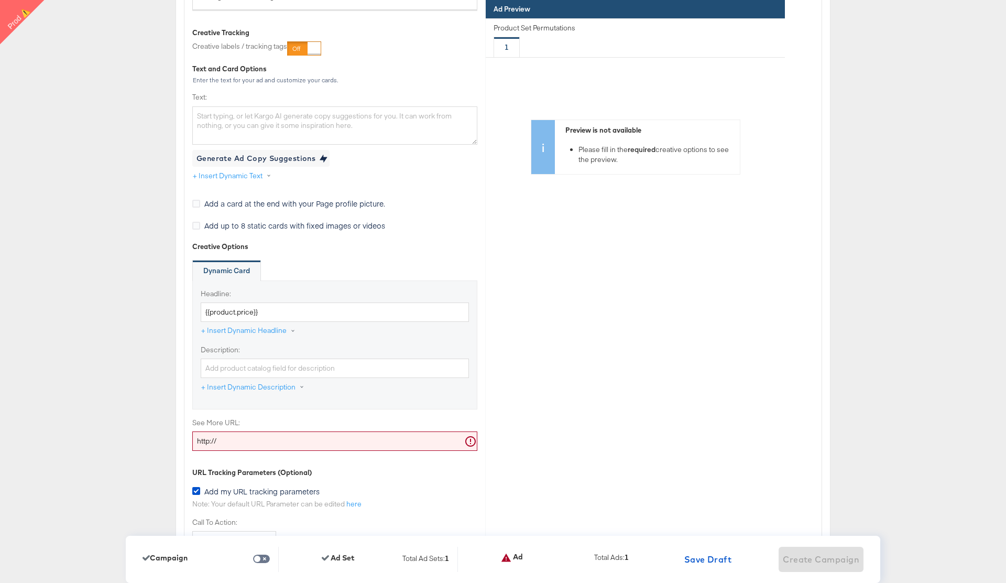
click at [231, 445] on input "http://" at bounding box center [334, 440] width 285 height 19
type input "[URL][DOMAIN_NAME]"
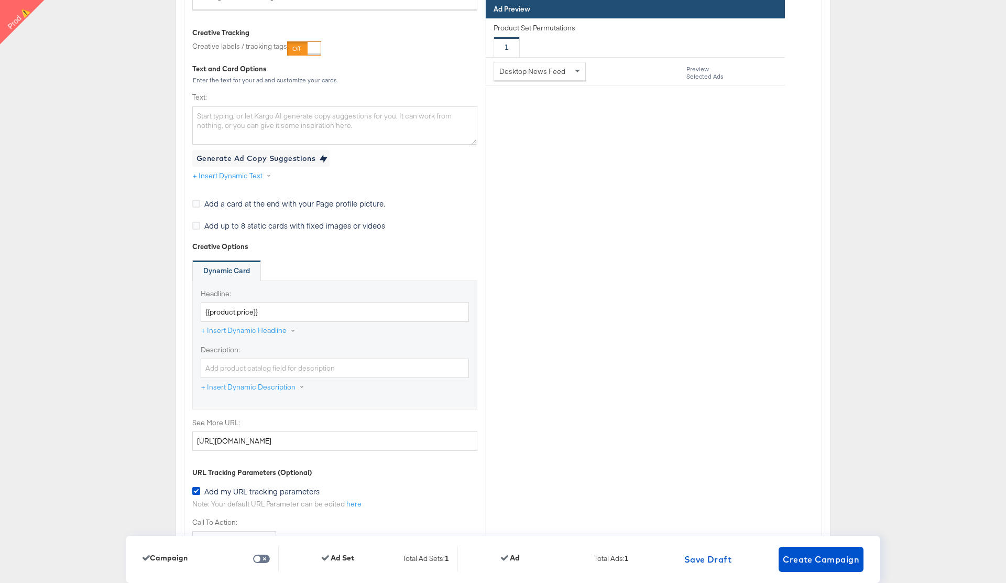
click at [827, 561] on span "Create Campaign" at bounding box center [821, 559] width 77 height 15
